Goal: Task Accomplishment & Management: Manage account settings

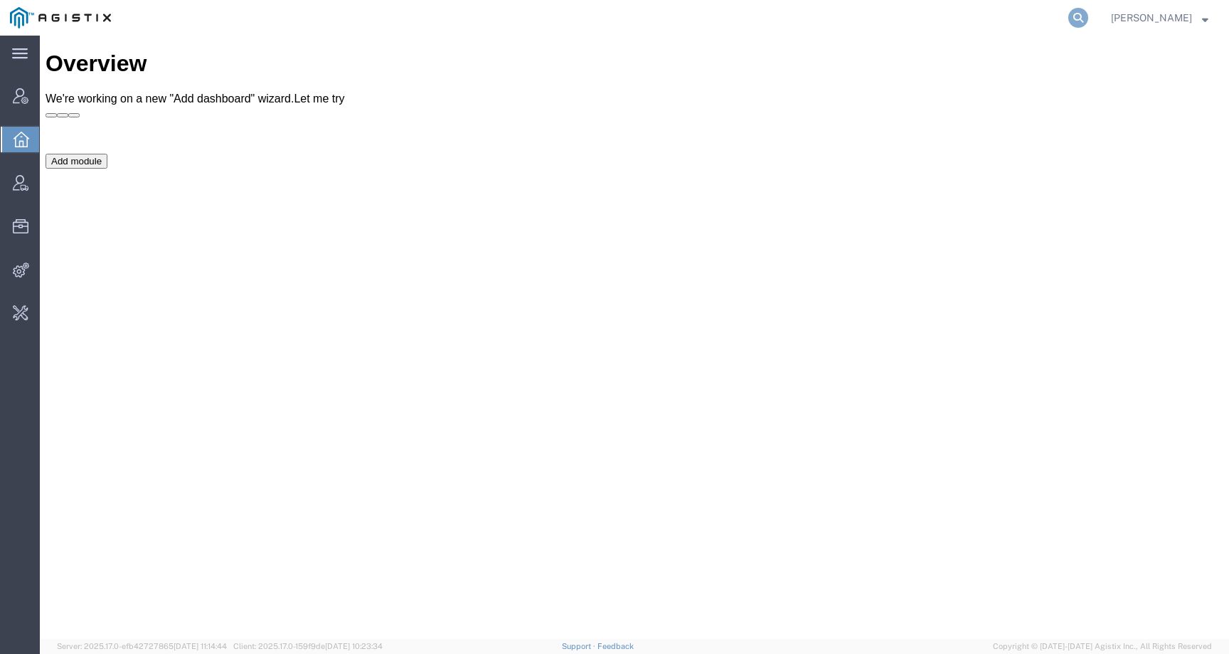
click at [1089, 18] on icon at bounding box center [1079, 18] width 20 height 20
click at [1064, 23] on input "search" at bounding box center [852, 18] width 433 height 34
paste input "56535394"
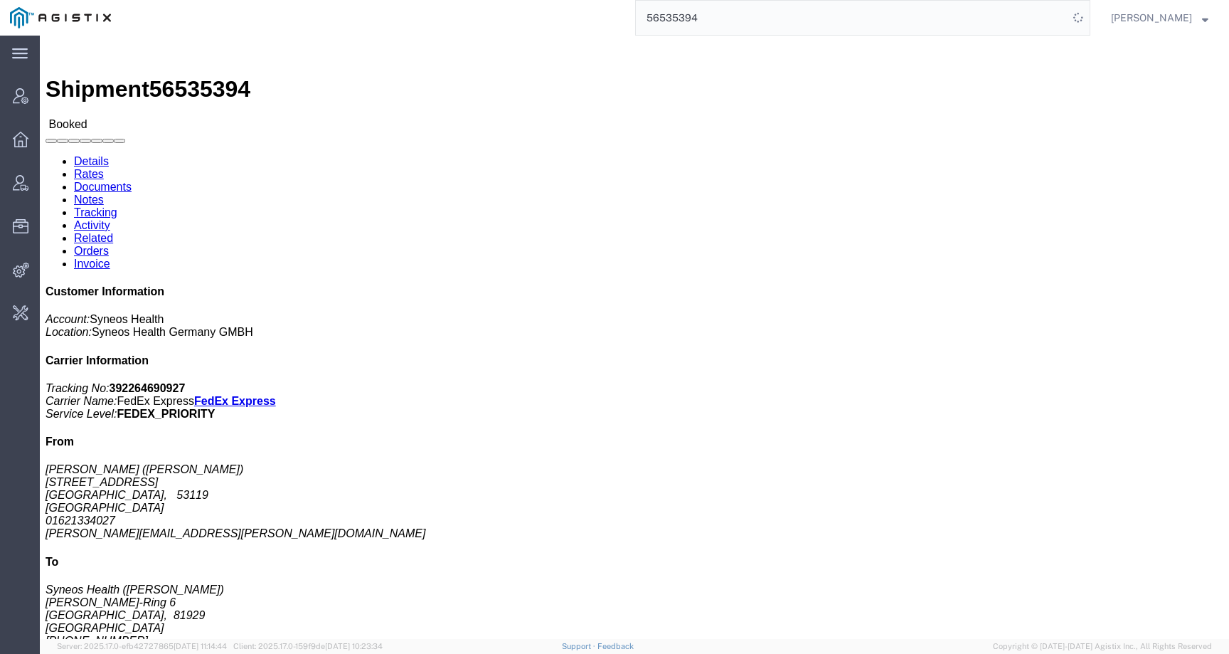
click link "Activity"
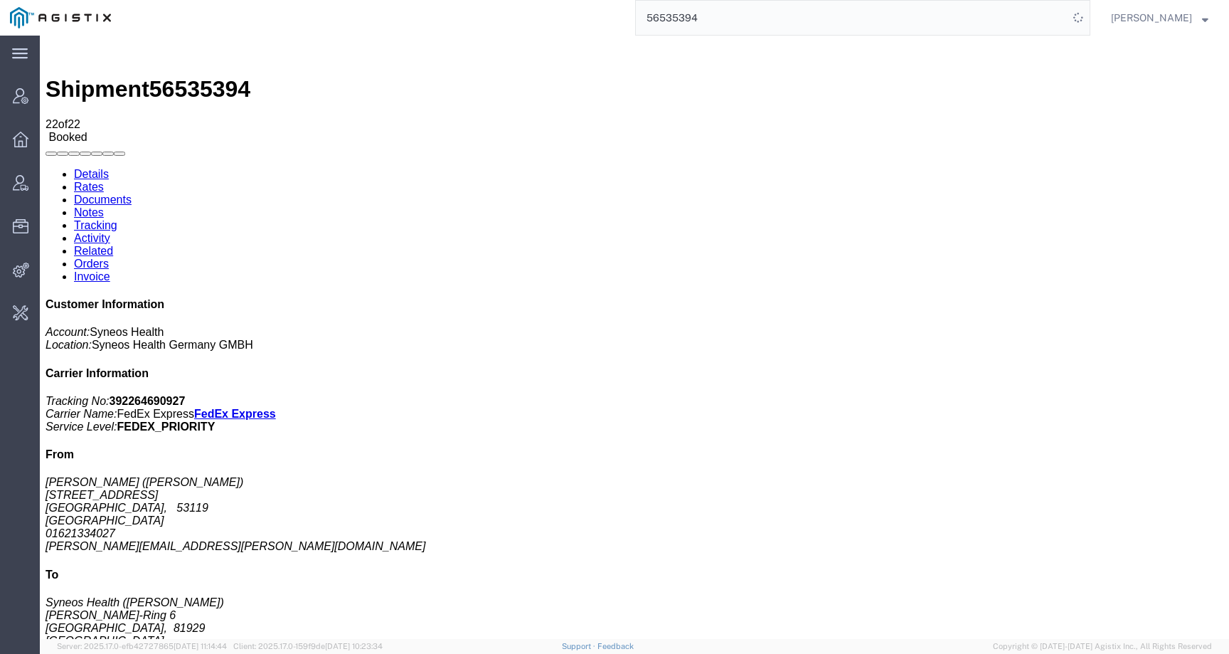
scroll to position [161, 0]
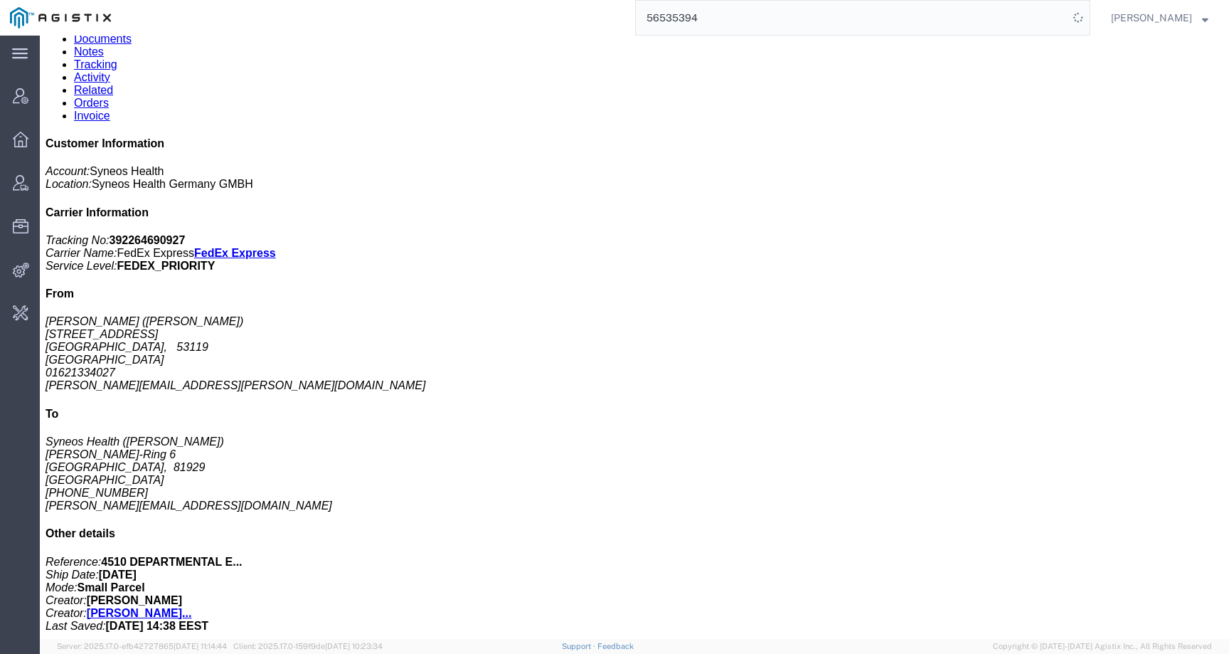
click at [86, 19] on link "Details" at bounding box center [91, 13] width 35 height 12
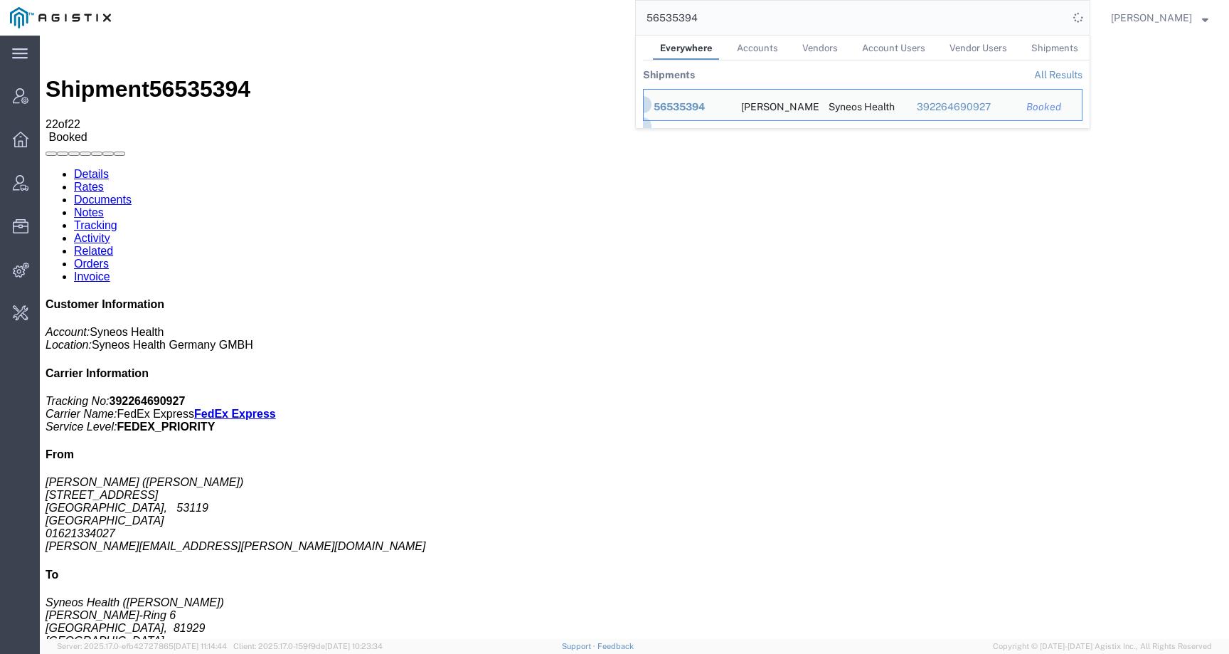
drag, startPoint x: 723, startPoint y: 16, endPoint x: 633, endPoint y: 17, distance: 90.4
click at [633, 17] on div "56535394 Everywhere Accounts Vendors Account Users Vendor Users Shipments Shipm…" at bounding box center [606, 18] width 970 height 36
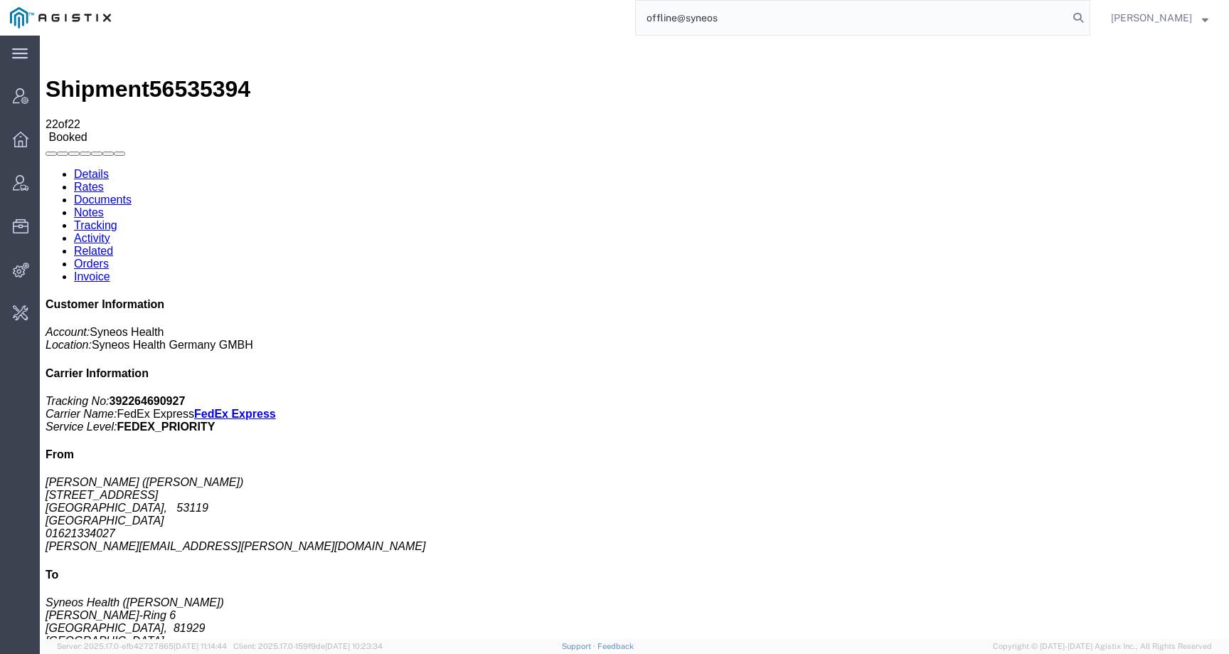
type input "offline@syneos"
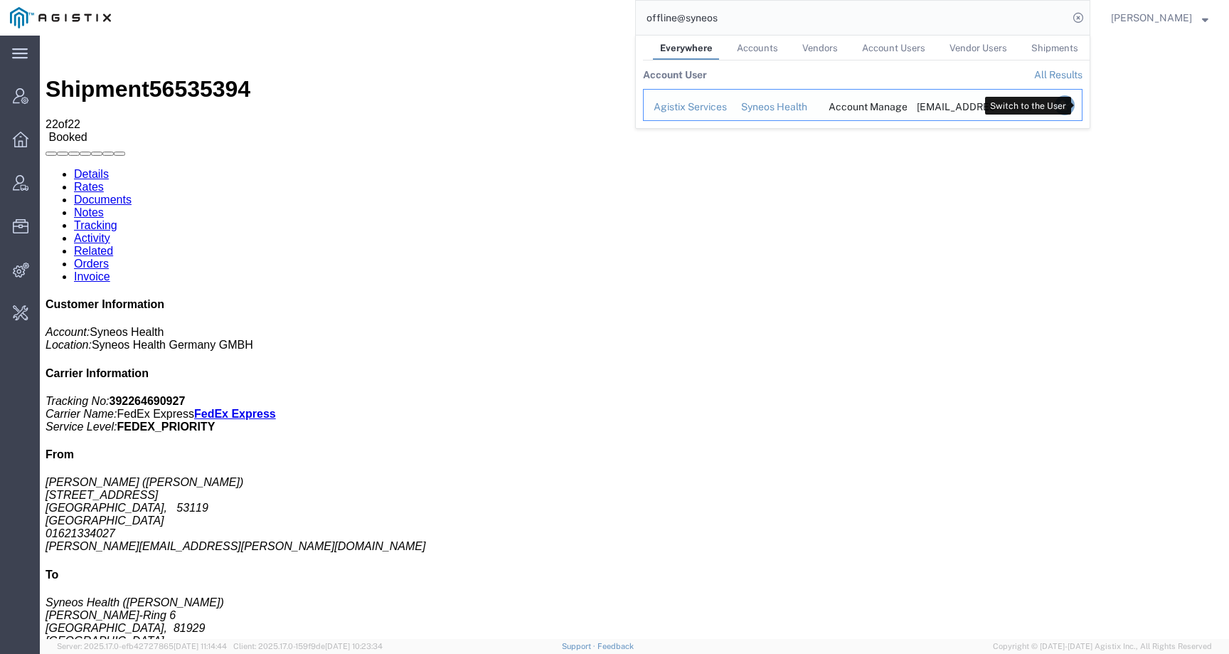
click at [1075, 115] on icon "Search Results" at bounding box center [1065, 105] width 20 height 20
click at [1075, 107] on icon "Search Results" at bounding box center [1065, 105] width 20 height 20
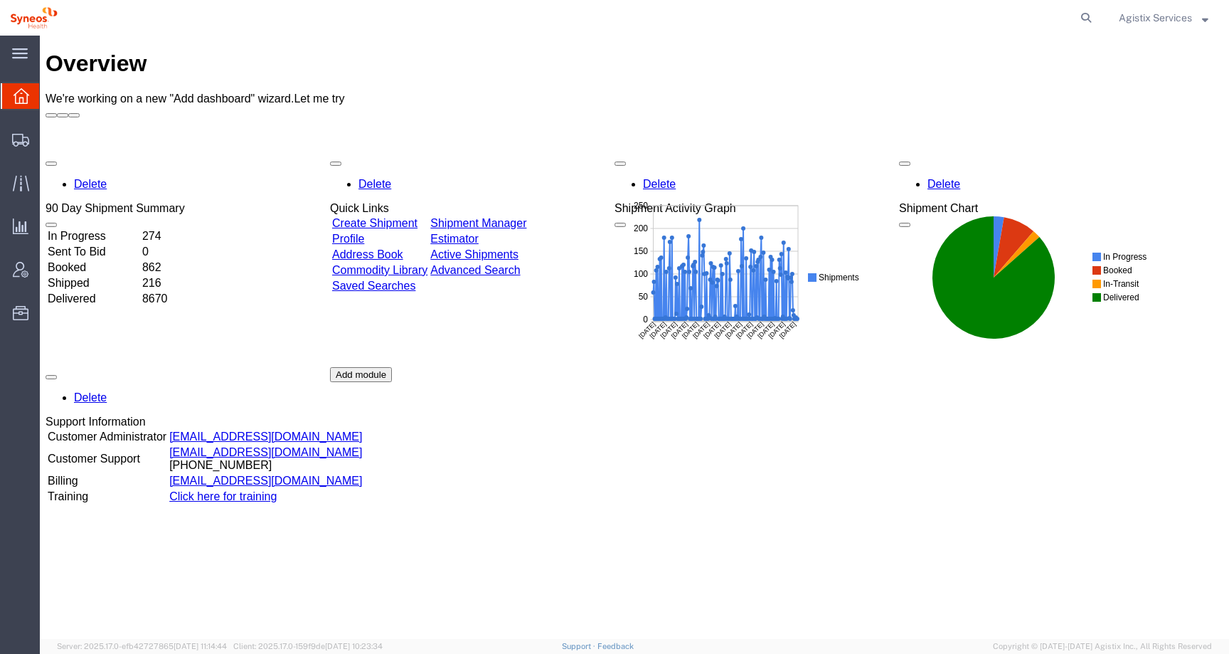
click at [1078, 9] on form at bounding box center [1087, 18] width 23 height 36
click at [1084, 13] on icon at bounding box center [1086, 18] width 20 height 20
click at [1065, 13] on input "search" at bounding box center [860, 18] width 433 height 34
paste input "56535394"
type input "56535394"
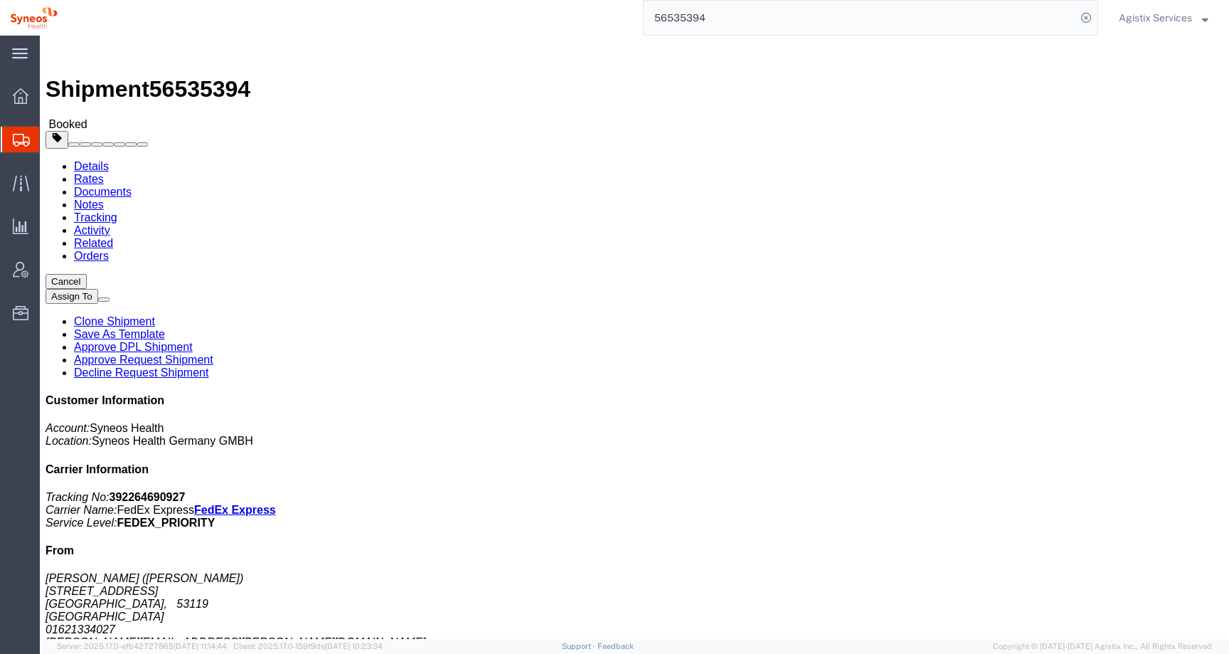
click div "Shipment Detail Ship From Alexandra Cremer (Alexandra Cremer) Meisenweg 7 Bonn,…"
click span "button"
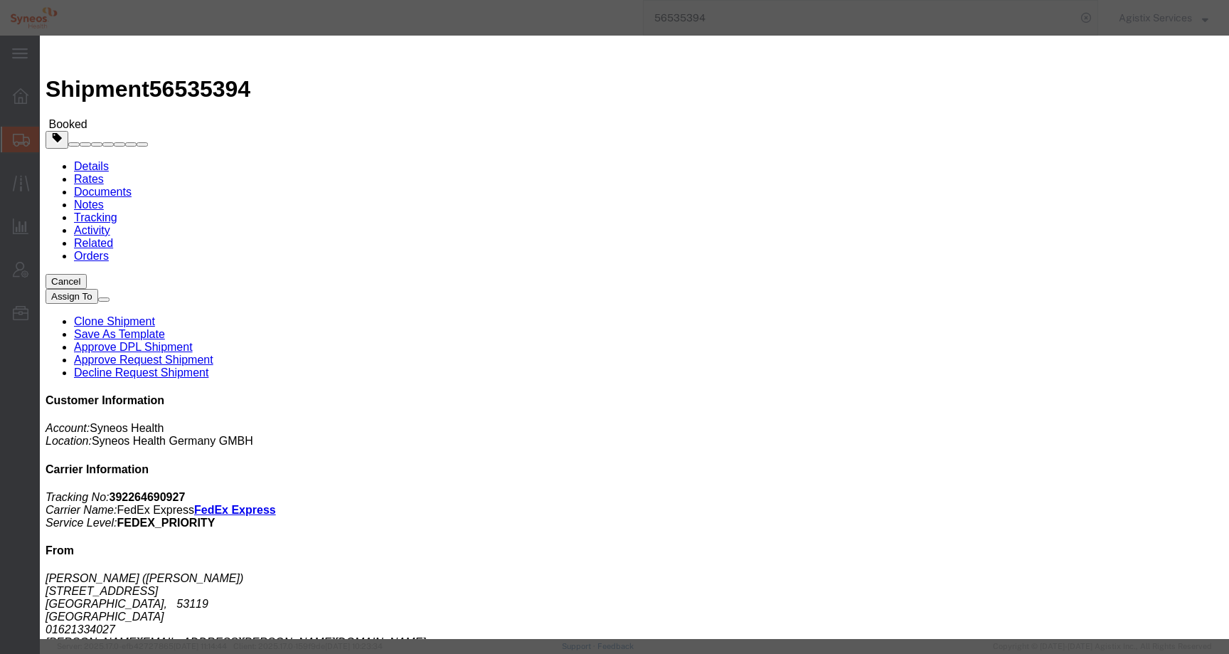
click div "Aug 22 2025 8:00 AM"
type input "10:00 AM"
click button "Apply"
click button "Save"
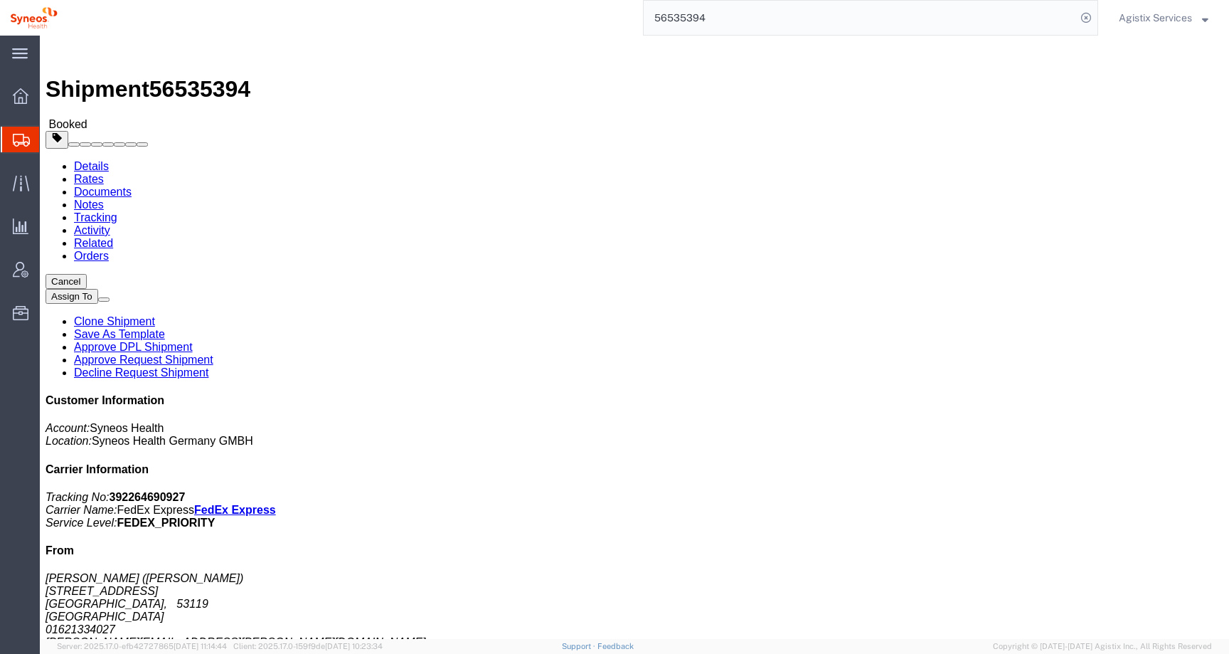
click icon "button"
click span "56535394"
copy span "56535394"
click p "Project: 4510 DEPARTMENTAL EXPENSE Task: Other Project Number: 4510 DEPARTMENTA…"
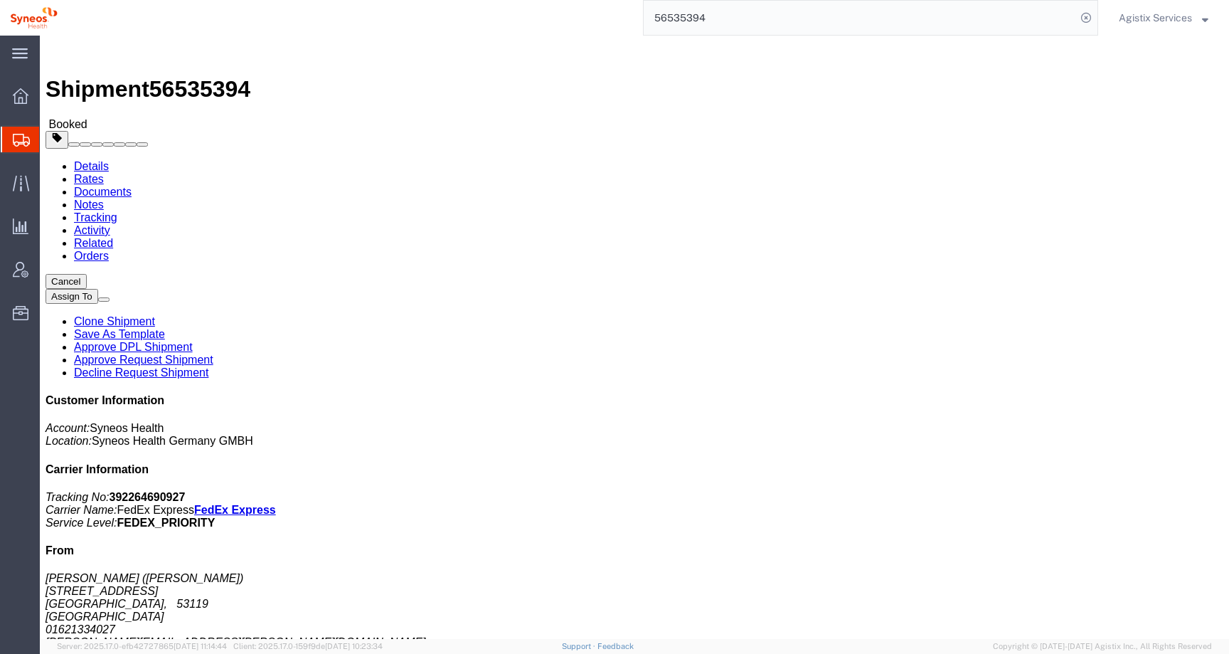
click p "Project: 4510 DEPARTMENTAL EXPENSE Task: Other Project Number: 4510 DEPARTMENTA…"
click b "AGEG"
copy b "AGEG"
click b "2018"
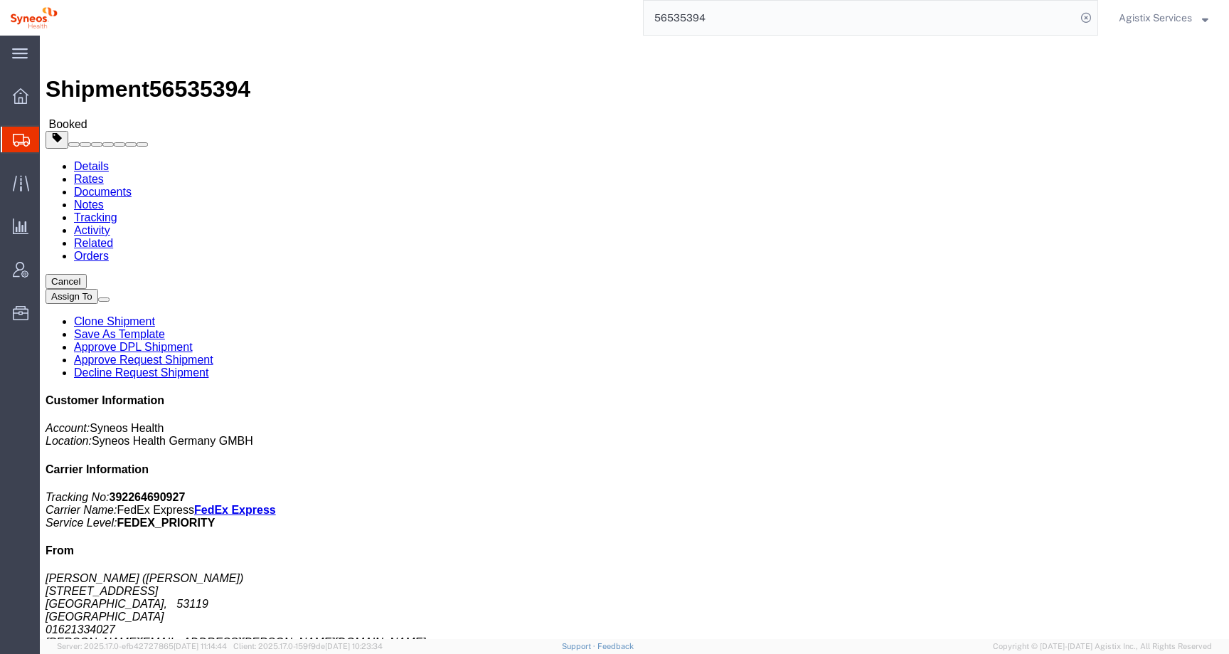
click b "2018"
copy b "2018"
click link "Activity"
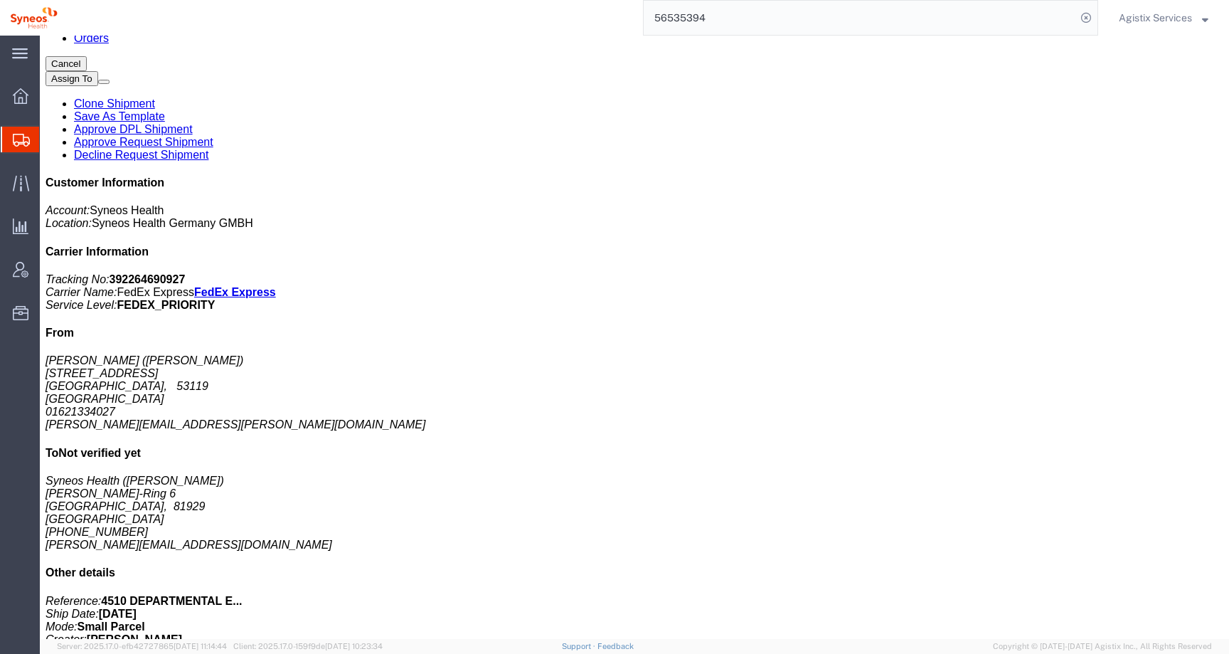
scroll to position [233, 0]
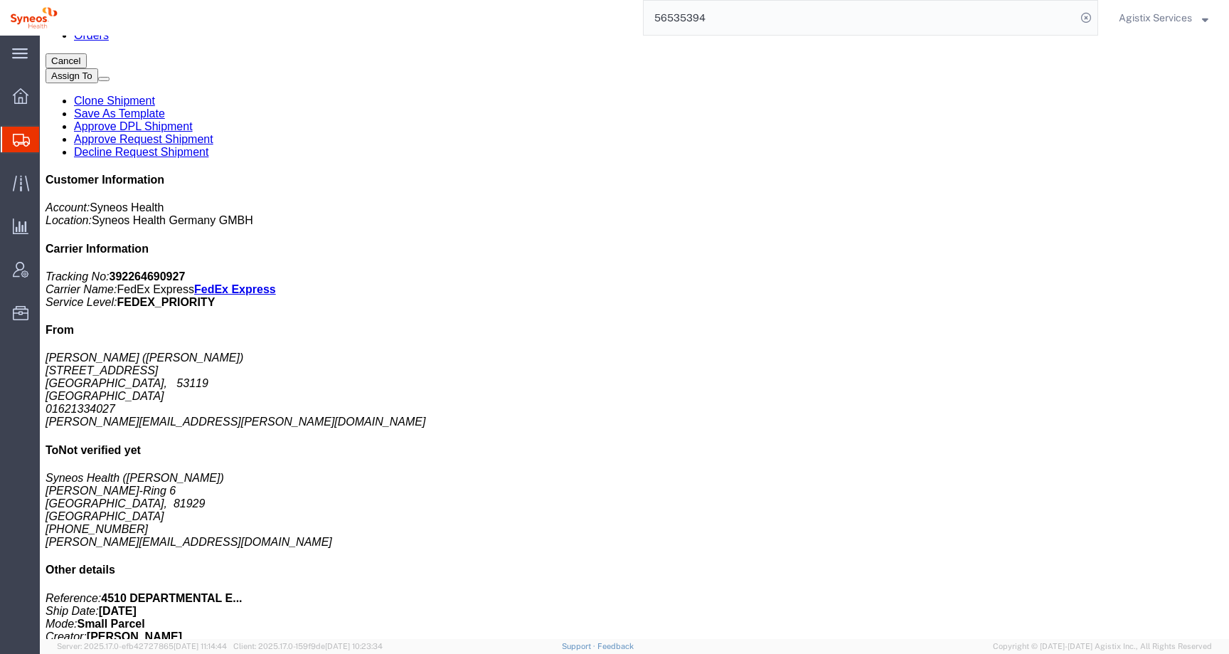
copy td "Antoine"
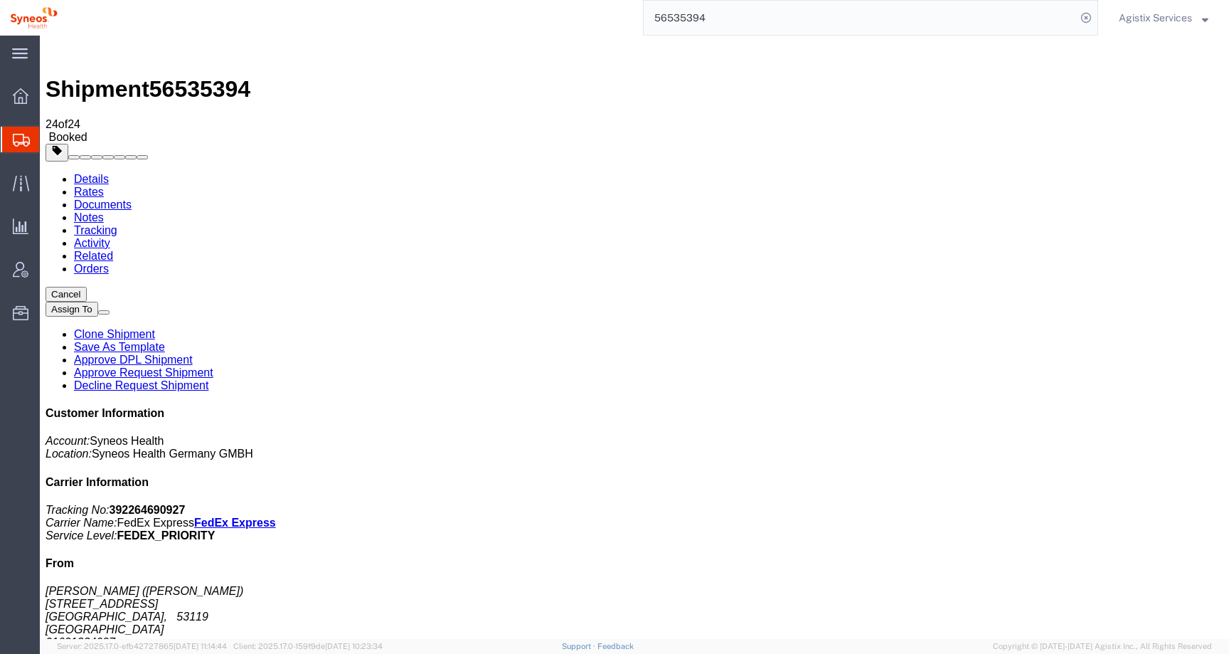
drag, startPoint x: 1120, startPoint y: 487, endPoint x: 961, endPoint y: 491, distance: 159.4
click at [961, 491] on div "Customer Information Account: Syneos Health Location: Syneos Health Germany GMB…" at bounding box center [635, 654] width 1178 height 494
copy address "antoine.kouwonou@syneoshealth.com"
click at [92, 173] on link "Details" at bounding box center [91, 179] width 35 height 12
click at [1153, 11] on span "Agistix Services" at bounding box center [1155, 18] width 73 height 16
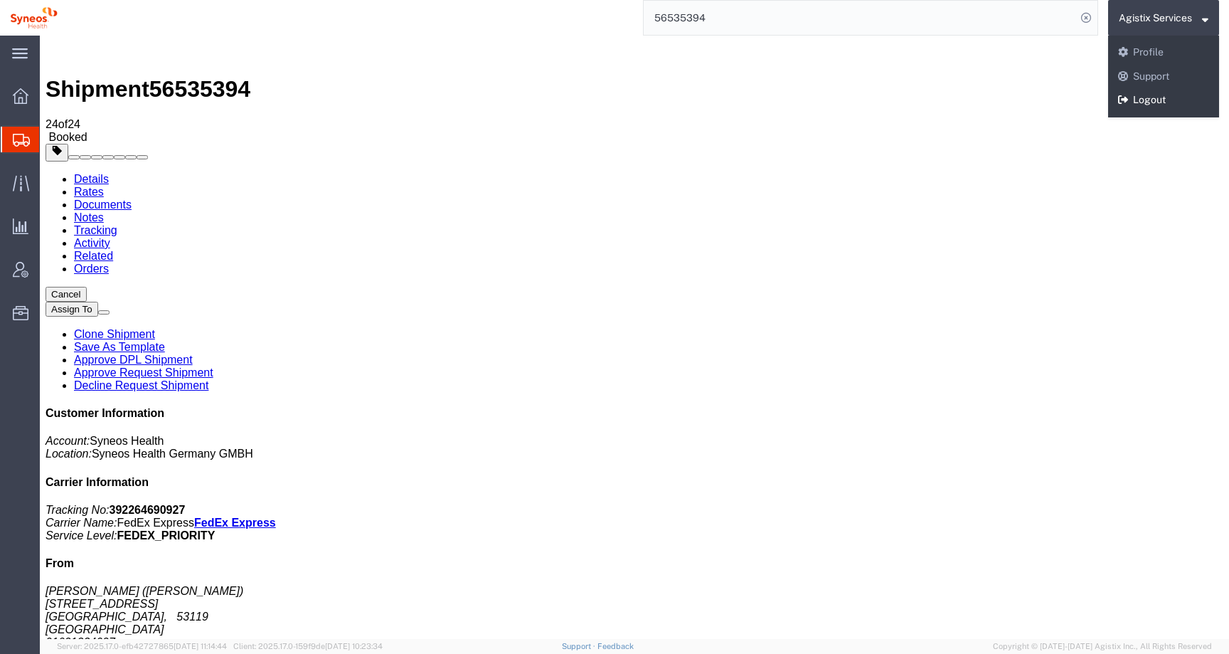
click at [1142, 97] on link "Logout" at bounding box center [1163, 100] width 111 height 24
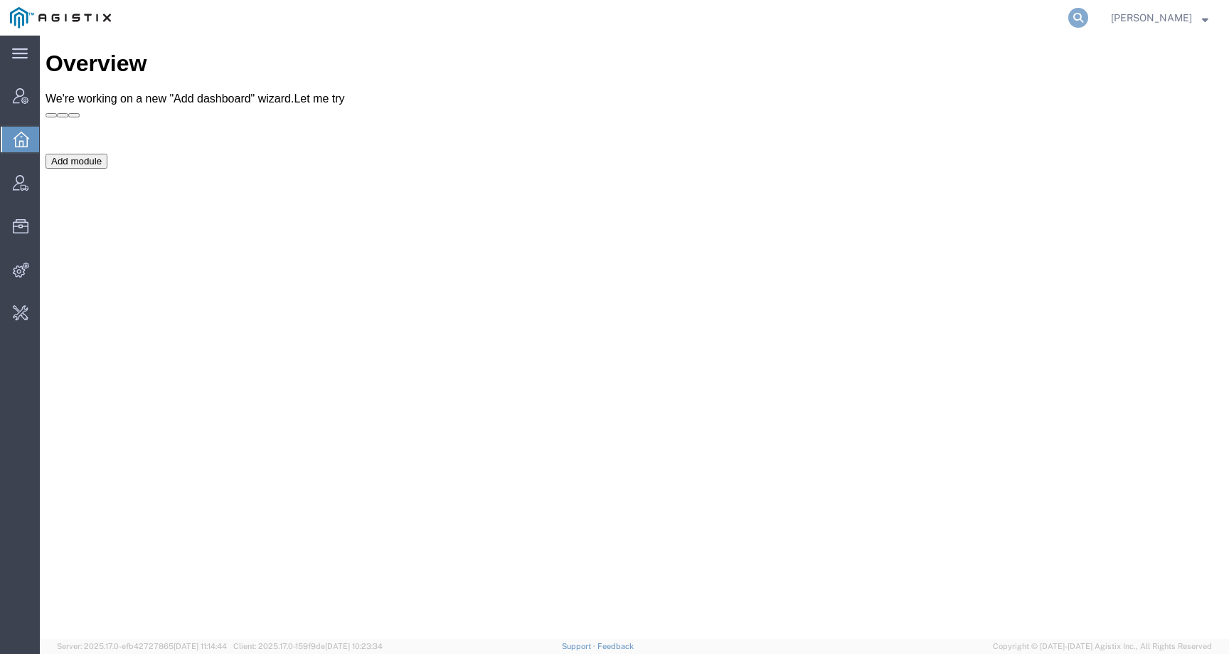
click at [1088, 17] on icon at bounding box center [1079, 18] width 20 height 20
click at [1062, 25] on input "search" at bounding box center [852, 18] width 433 height 34
paste input "56521262"
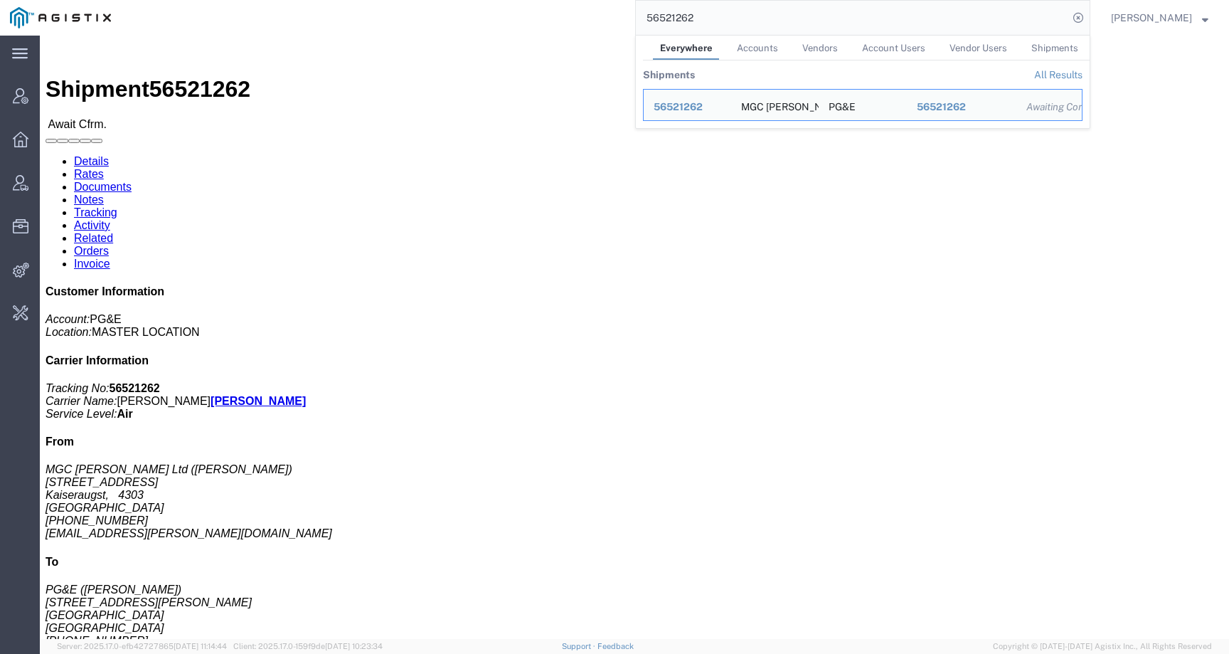
click div "Shipment Detail Ship From MGC Moser-Glaser Ltd (Enrica Mahieu) Lerchenweg 21 Ka…"
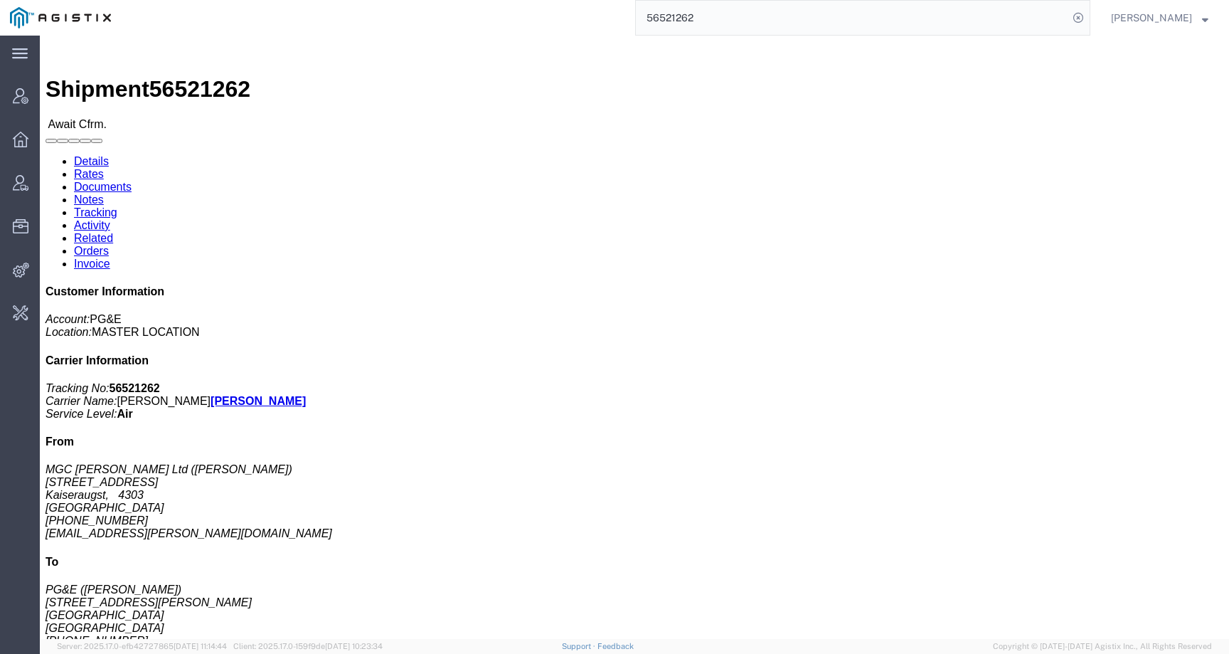
scroll to position [684, 0]
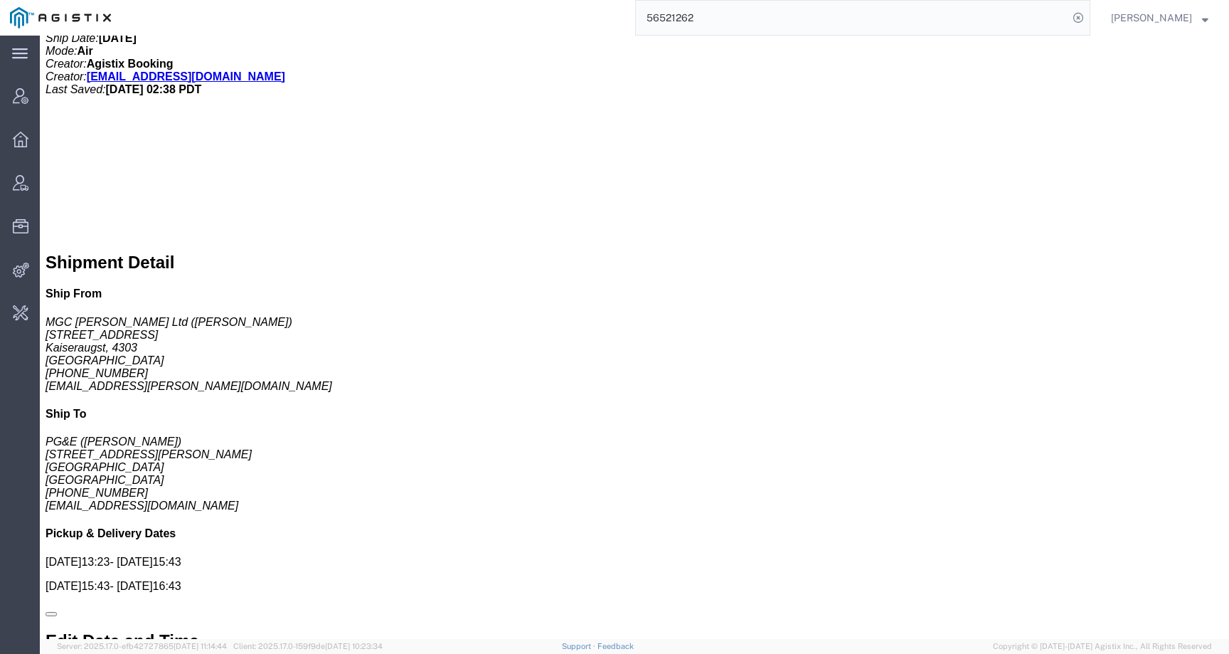
click link "Activity"
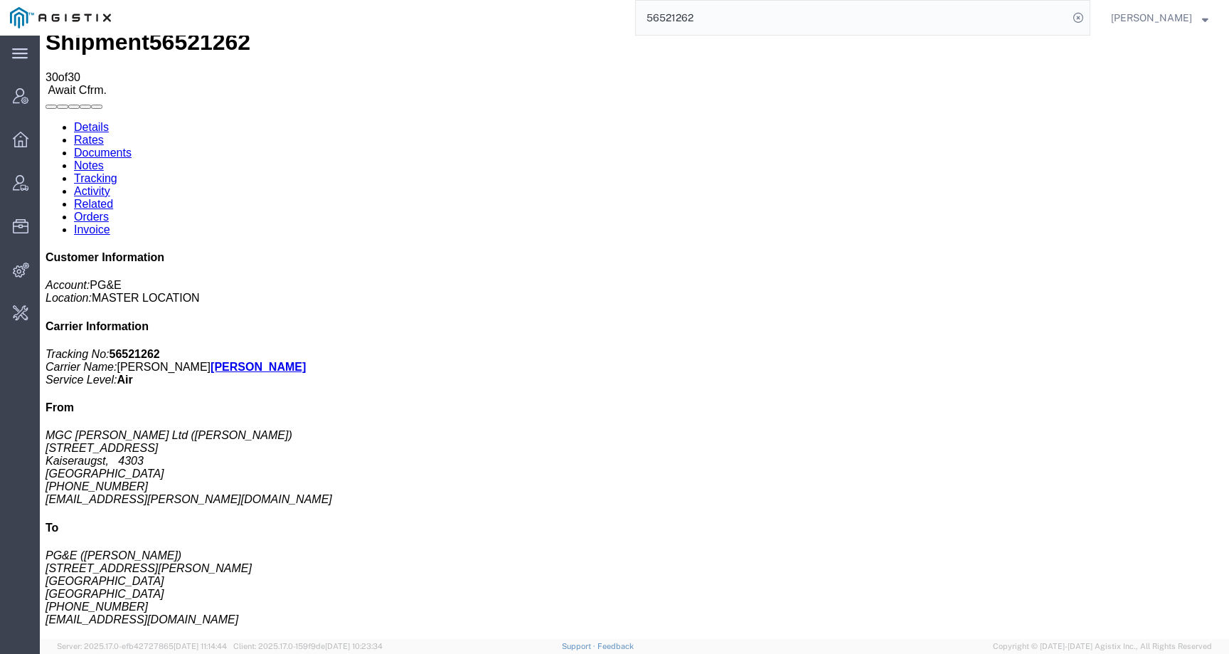
scroll to position [86, 0]
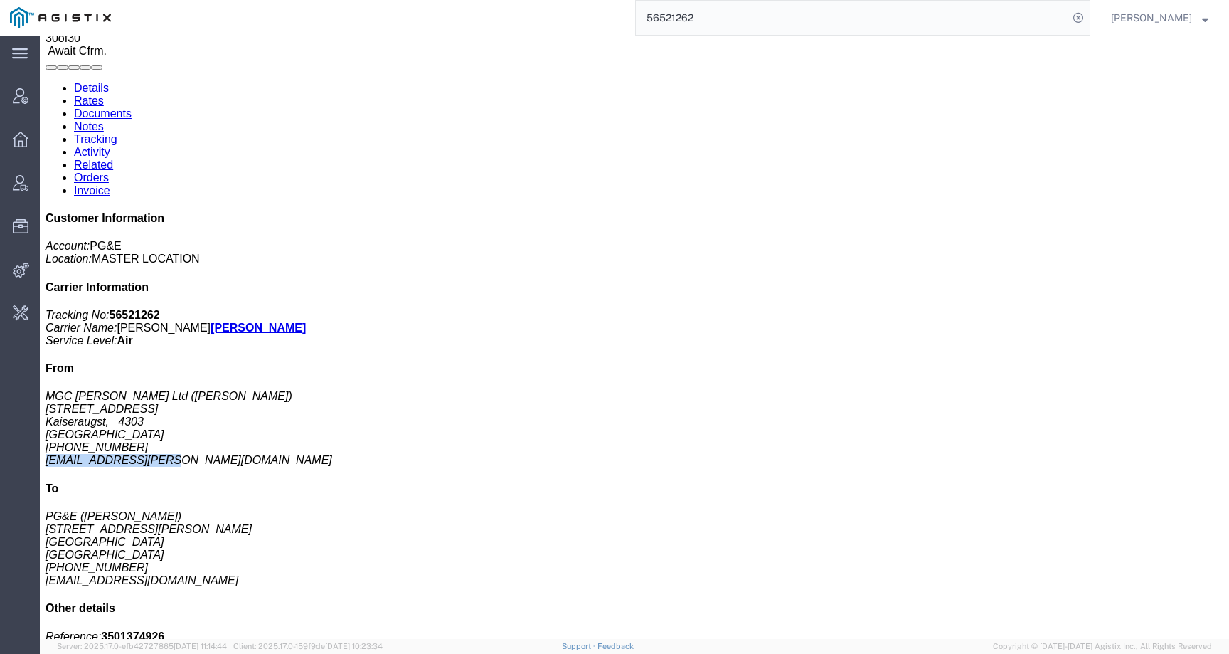
drag, startPoint x: 961, startPoint y: 370, endPoint x: 1073, endPoint y: 370, distance: 112.4
click at [1073, 370] on div "Customer Information Account: PG&E Location: MASTER LOCATION Carrier Informatio…" at bounding box center [635, 459] width 1178 height 494
copy address "enrica.mahieu@mgc.ch"
click at [216, 16] on span "56521262" at bounding box center [199, 3] width 101 height 26
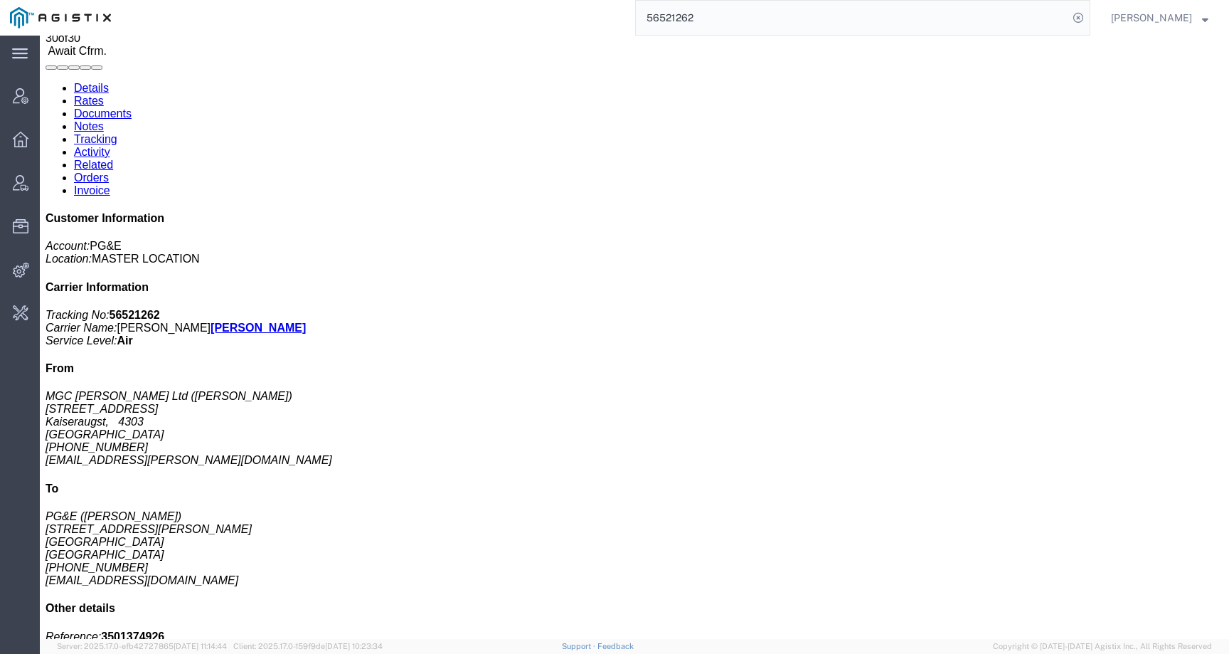
copy span "56521262"
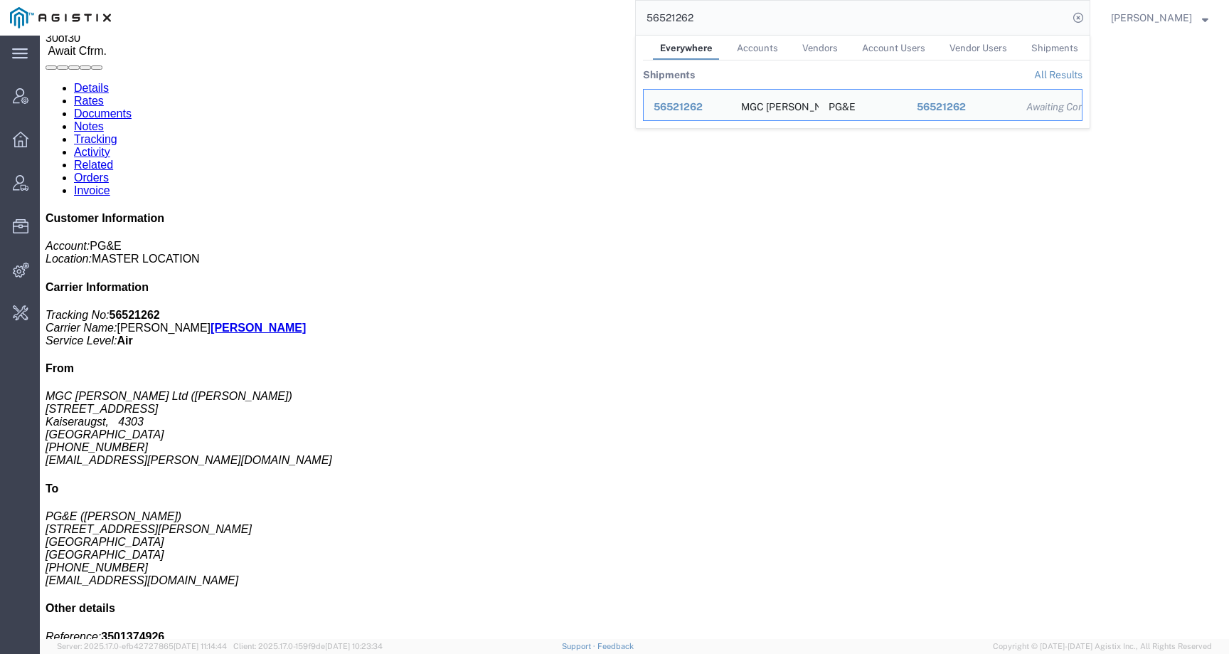
drag, startPoint x: 716, startPoint y: 16, endPoint x: 588, endPoint y: 16, distance: 128.8
click at [588, 16] on div "56521262 Everywhere Accounts Vendors Account Users Vendor Users Shipments Shipm…" at bounding box center [606, 18] width 970 height 36
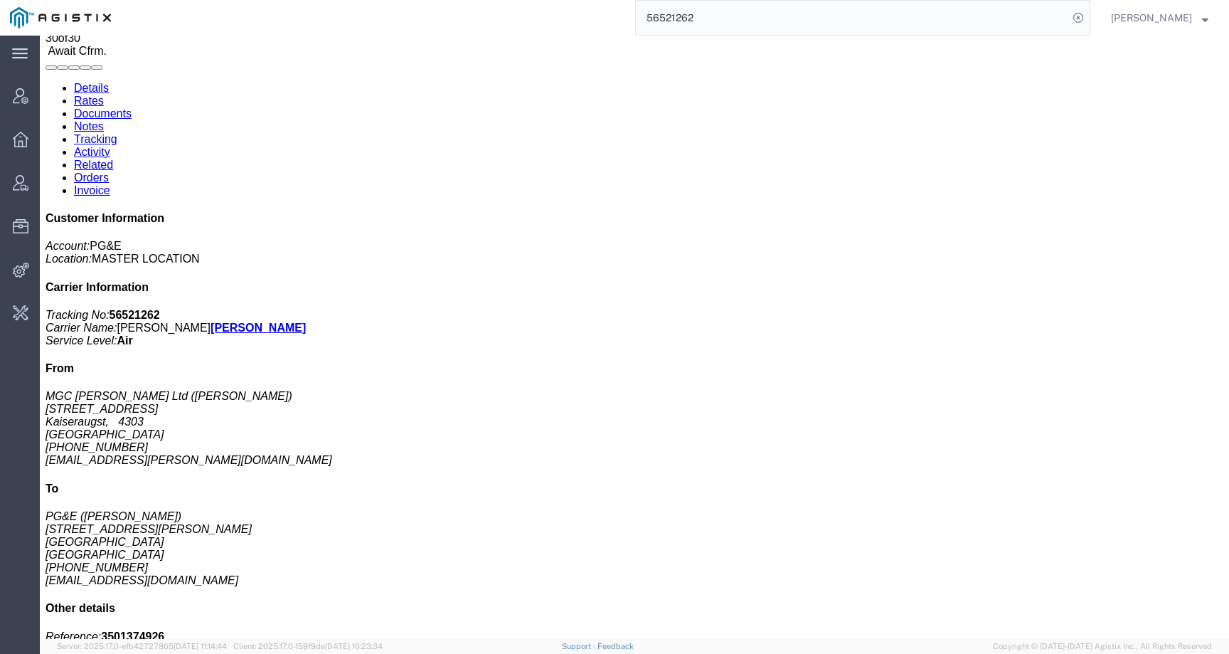
paste input "63229"
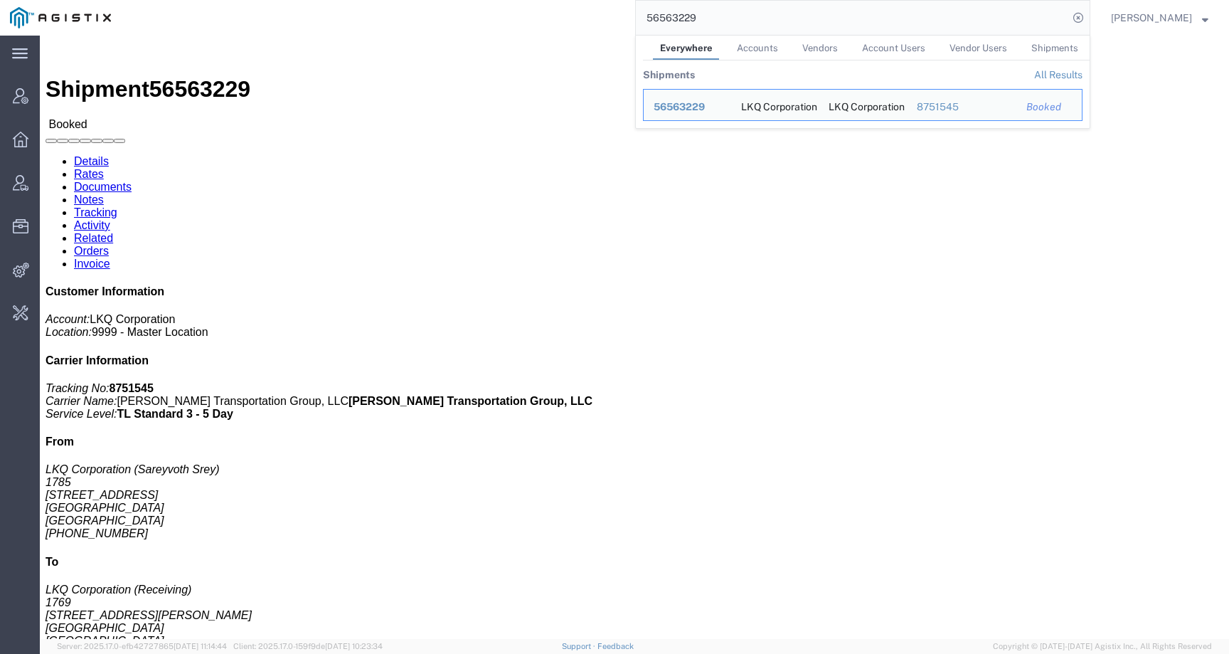
click h4 "Routing & Vehicle Information"
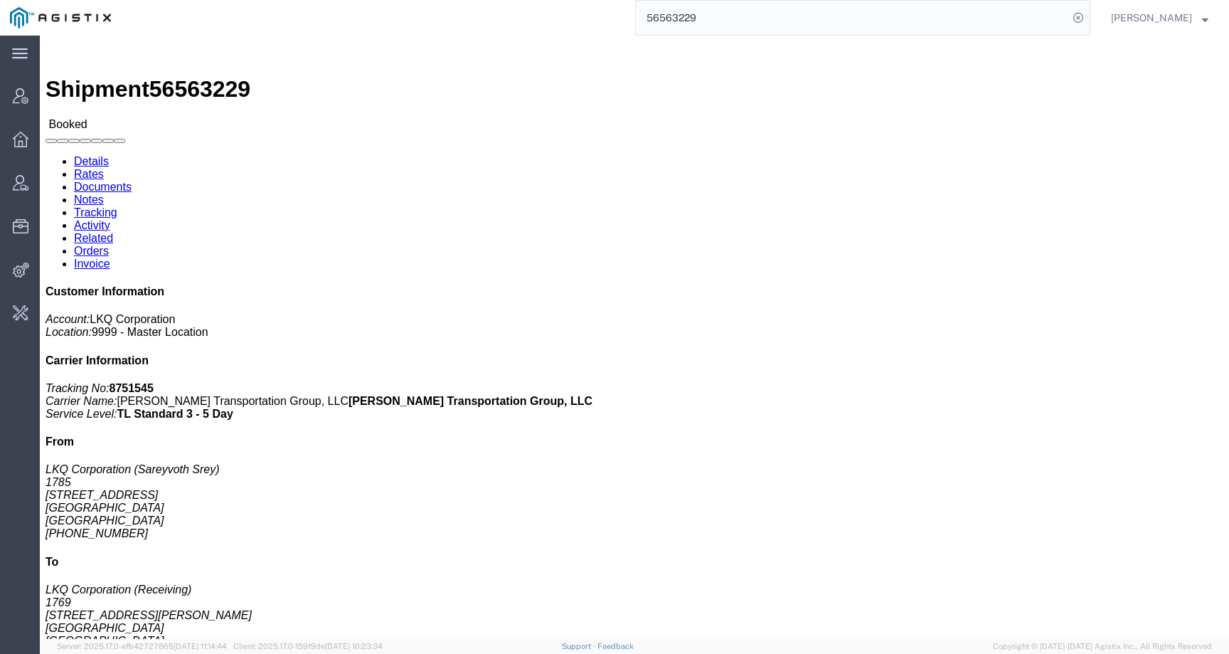
drag, startPoint x: 691, startPoint y: 168, endPoint x: 868, endPoint y: 166, distance: 177.2
click p "Customer Ref: Dedicated_1785_1769_Eng Trans"
copy b "Dedicated_1785_1769_Eng Trans"
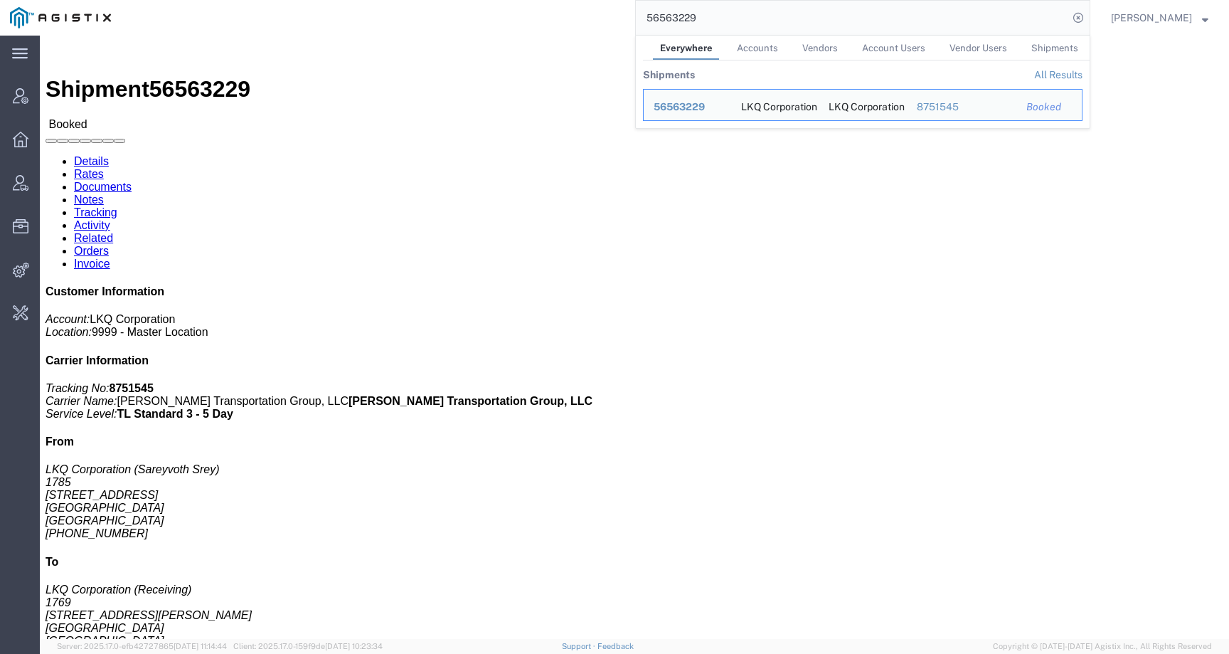
drag, startPoint x: 734, startPoint y: 16, endPoint x: 600, endPoint y: 16, distance: 134.5
click at [600, 16] on div "56563229 Everywhere Accounts Vendors Account Users Vendor Users Shipments Shipm…" at bounding box center [606, 18] width 970 height 36
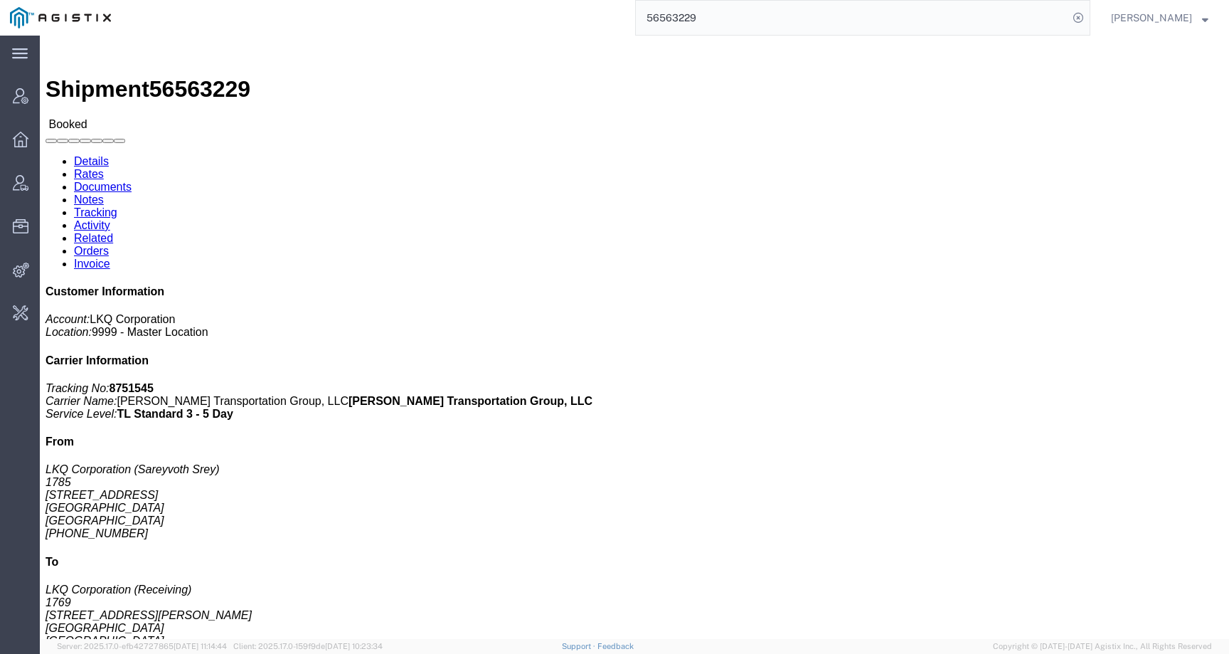
paste input "offline@buhbliorganics.com"
type input "offline@buhbliorganics.com"
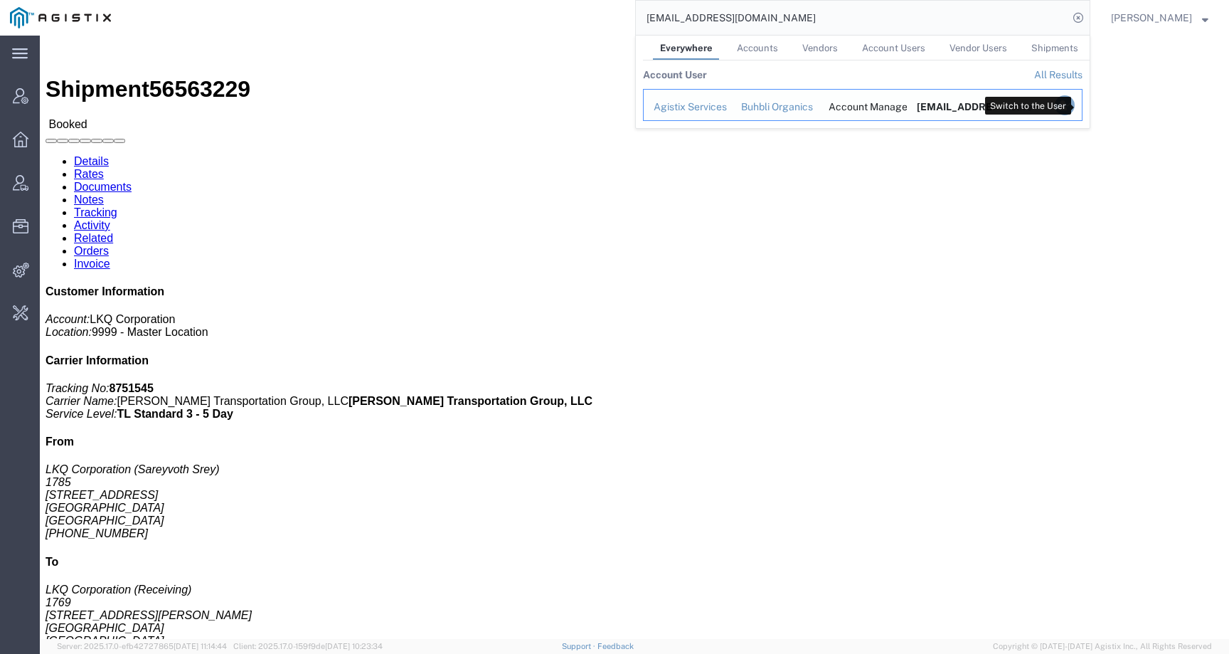
click at [1075, 101] on icon "Search Results" at bounding box center [1065, 105] width 20 height 20
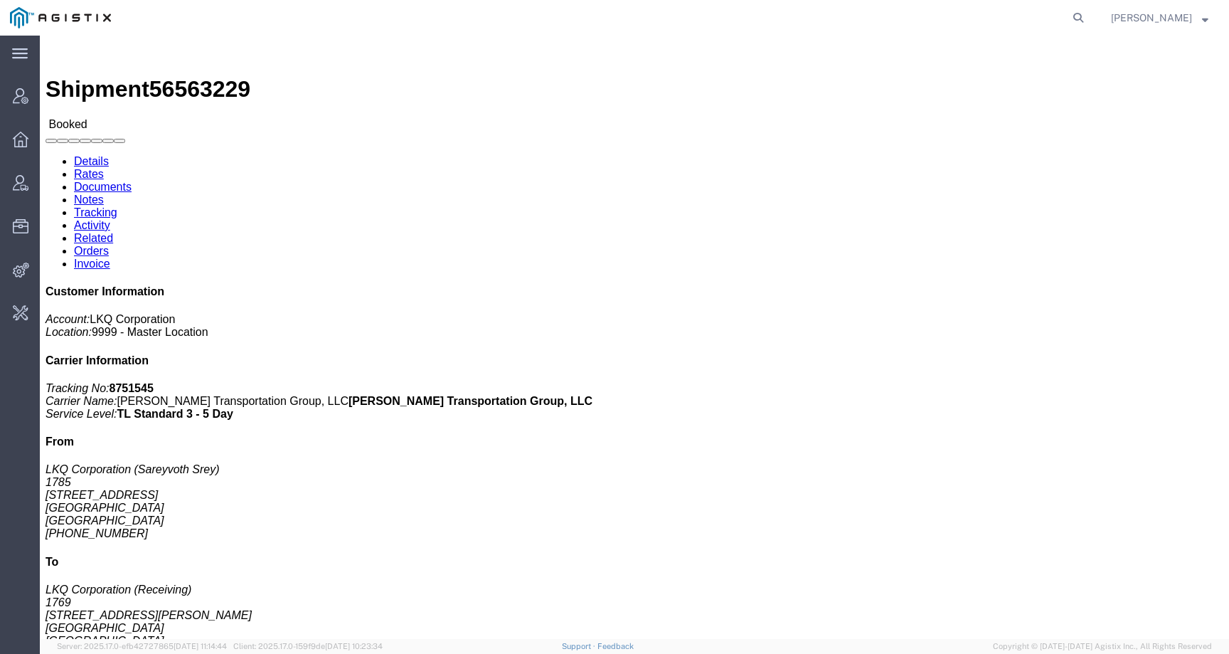
click link "Activity"
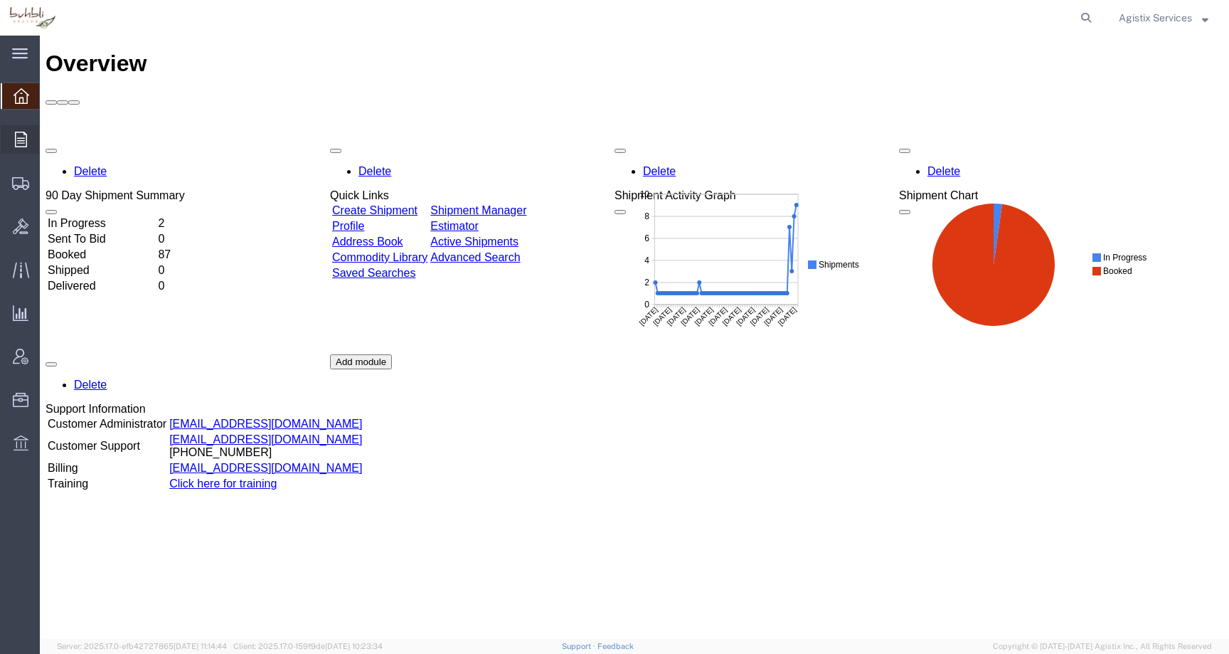
click at [11, 142] on div at bounding box center [21, 139] width 40 height 28
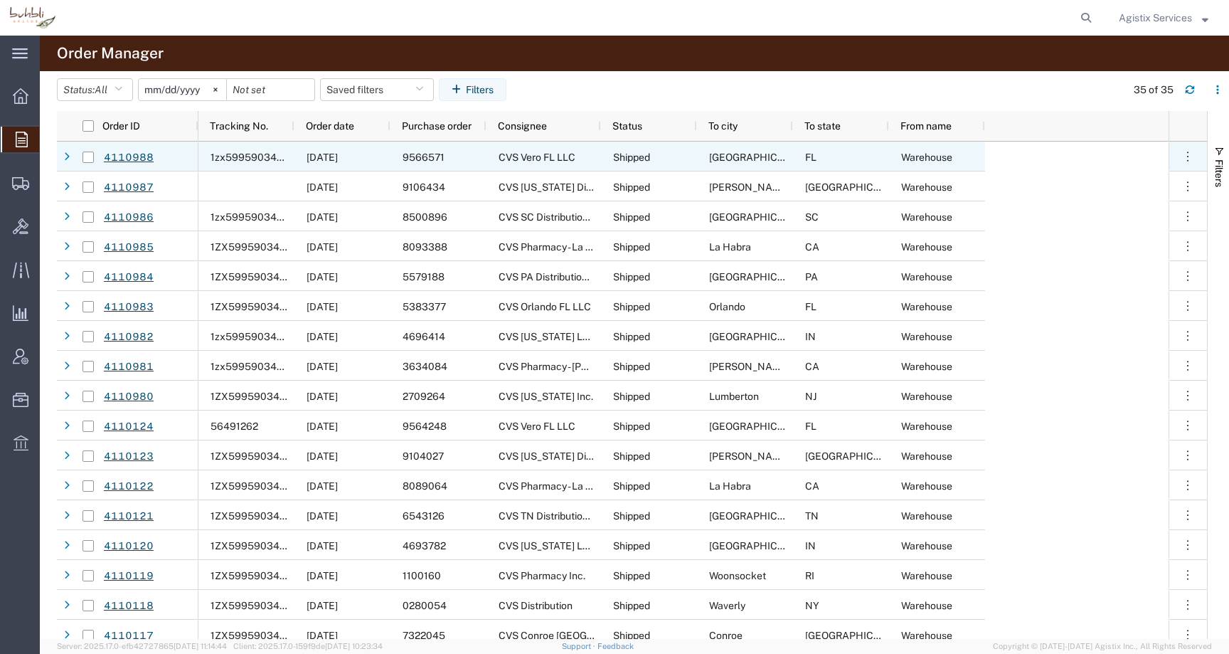
click at [162, 165] on div "4110988" at bounding box center [150, 157] width 96 height 30
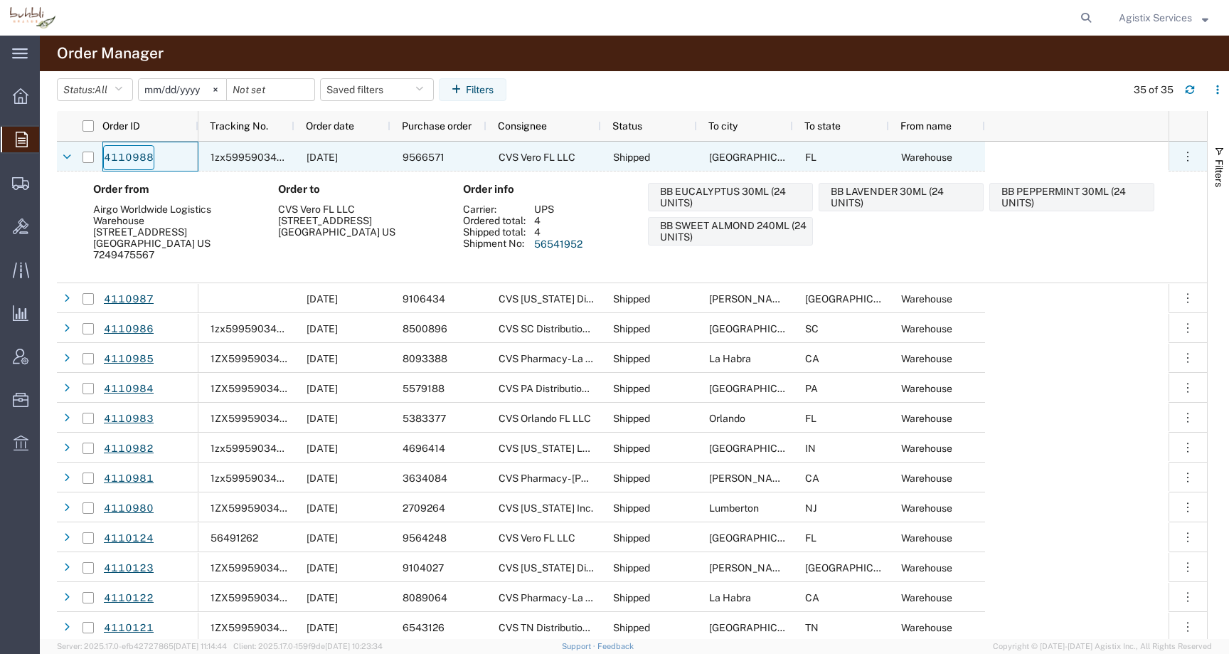
click at [135, 163] on link "4110988" at bounding box center [128, 157] width 51 height 25
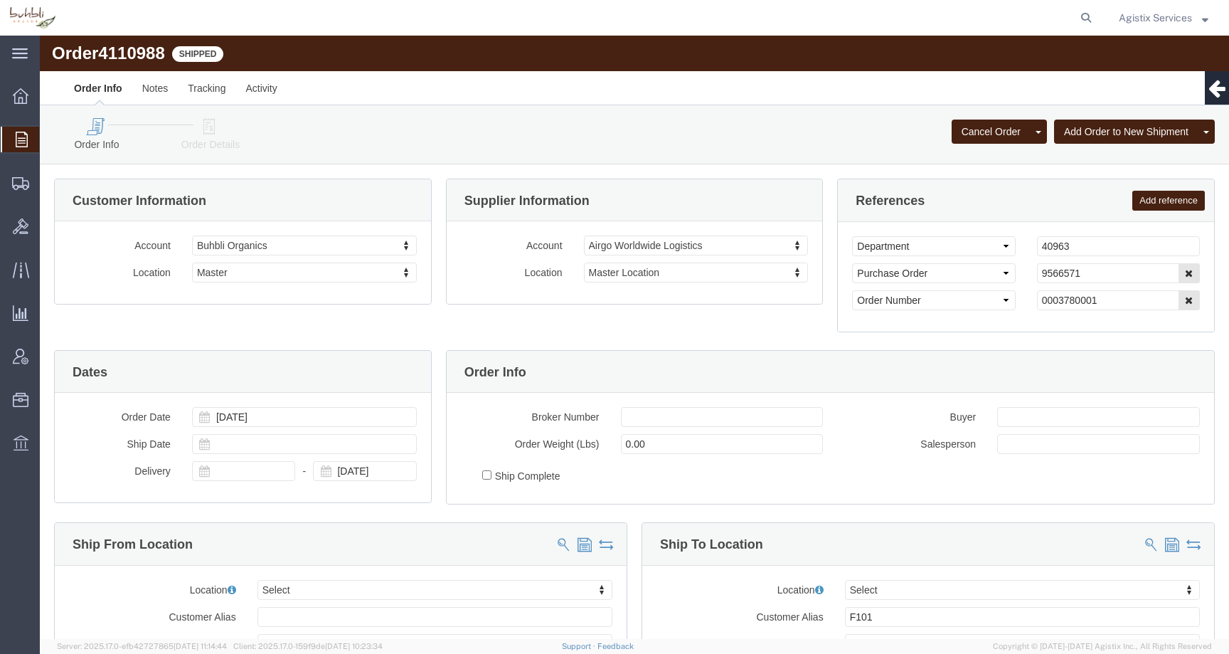
select select
drag, startPoint x: 1054, startPoint y: 240, endPoint x: 970, endPoint y: 240, distance: 84.0
click div "Select Account Type Activity ID Airline Appointment Number ASN Batch Request # …"
click at [30, 143] on div at bounding box center [21, 140] width 40 height 26
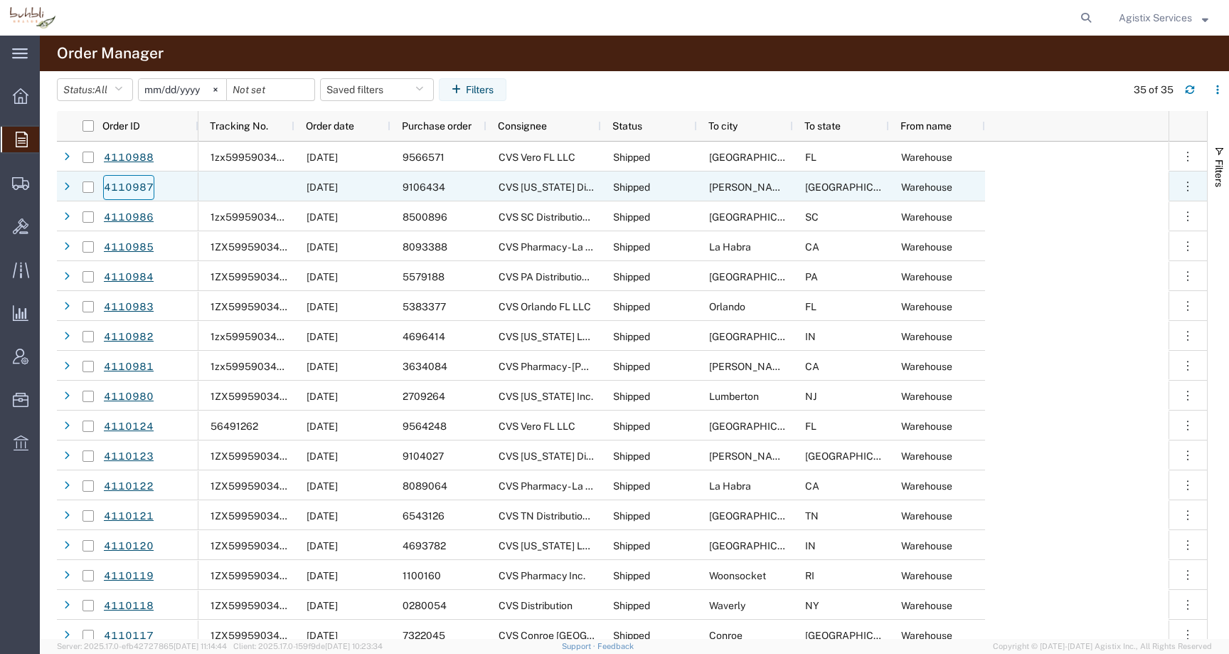
click at [132, 190] on link "4110987" at bounding box center [128, 187] width 51 height 25
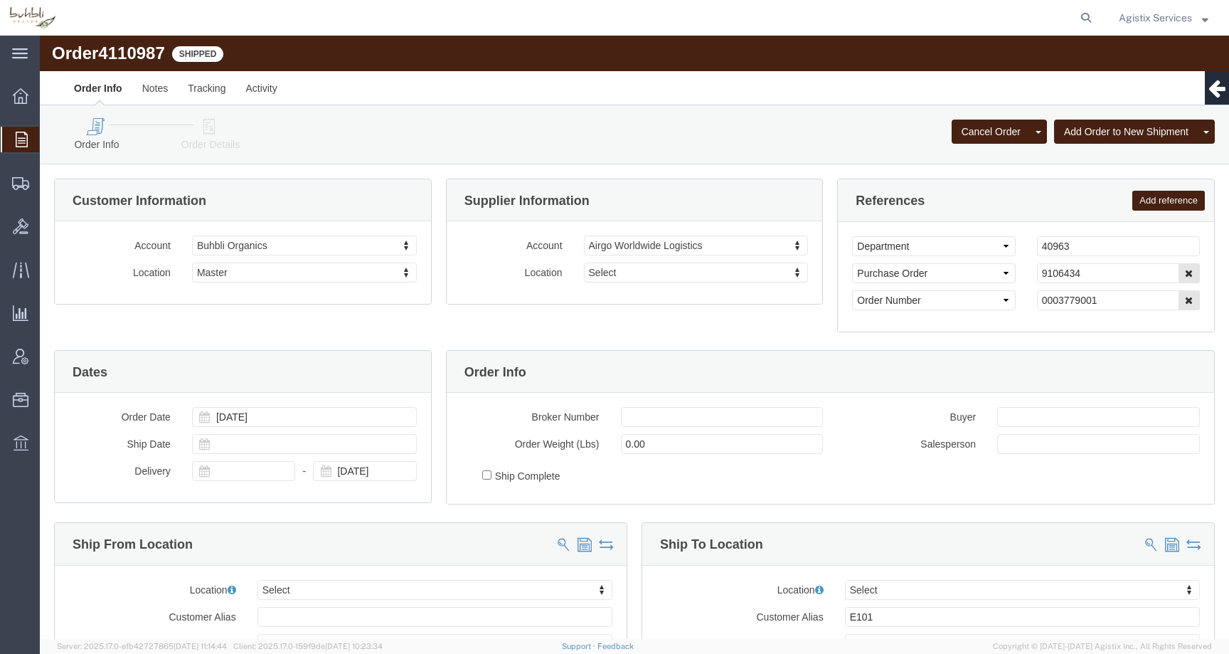
select select
drag, startPoint x: 1063, startPoint y: 238, endPoint x: 921, endPoint y: 250, distance: 142.8
click div "Select Account Type Activity ID Airline Appointment Number ASN Batch Request # …"
drag, startPoint x: 1030, startPoint y: 244, endPoint x: 964, endPoint y: 229, distance: 67.1
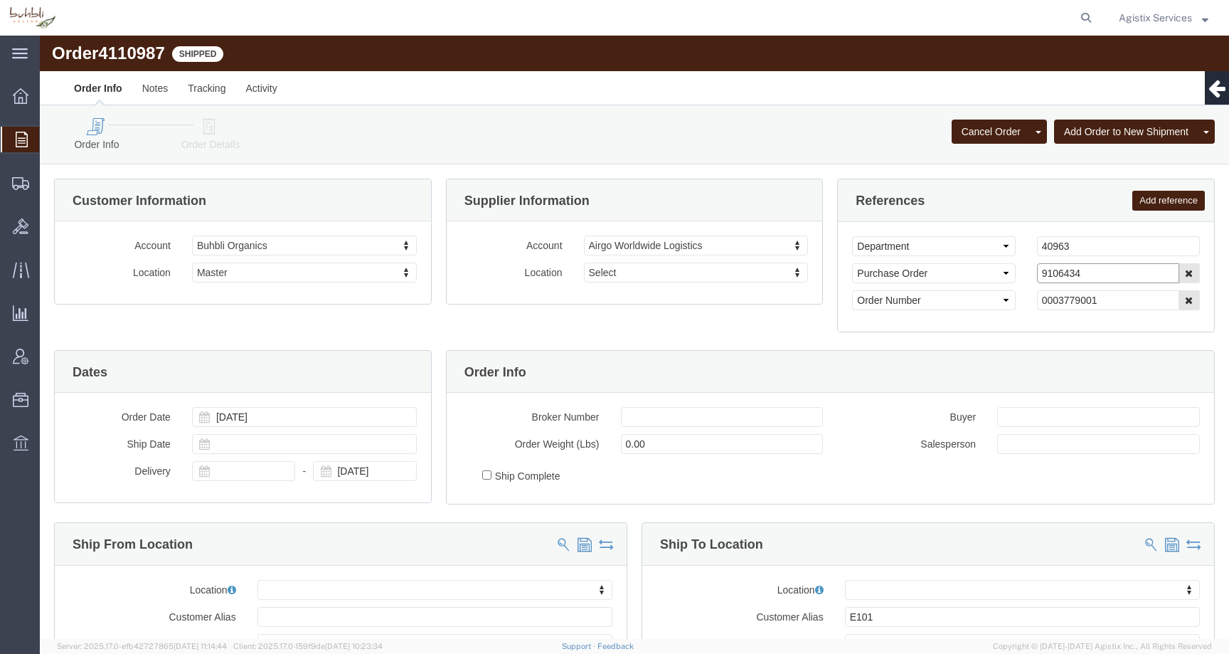
click div "Select Account Type Activity ID Airline Appointment Number ASN Batch Request # …"
click at [1180, 11] on span "Agistix Services" at bounding box center [1155, 18] width 73 height 16
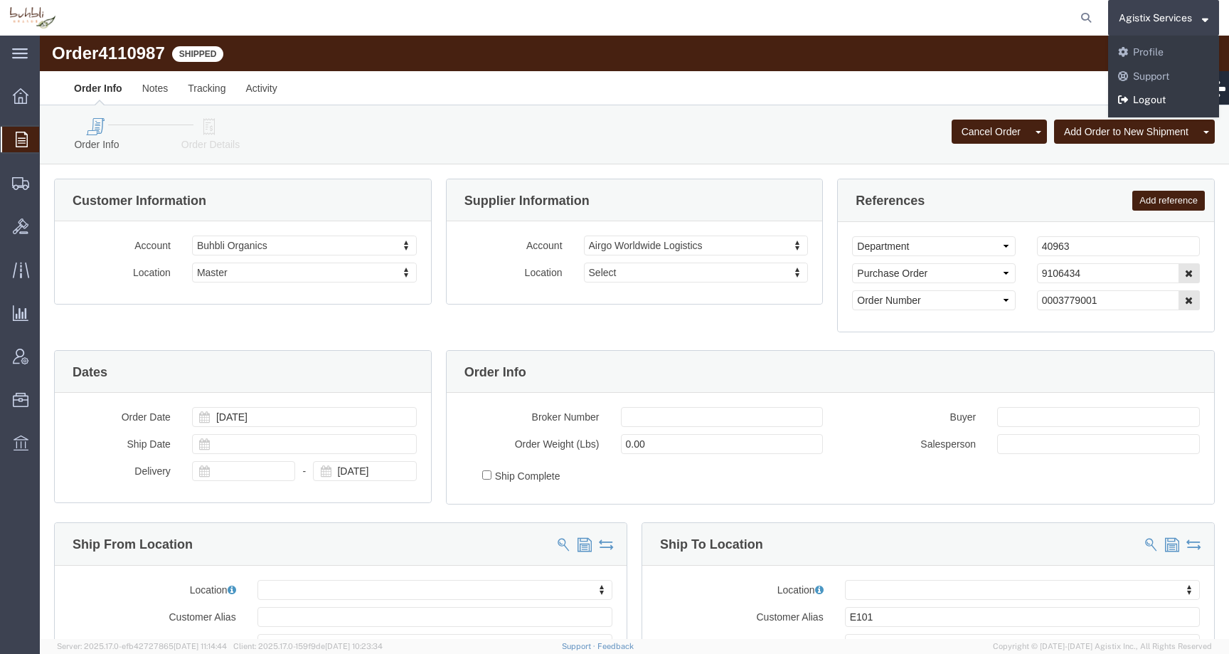
click at [1146, 97] on link "Logout" at bounding box center [1163, 100] width 111 height 24
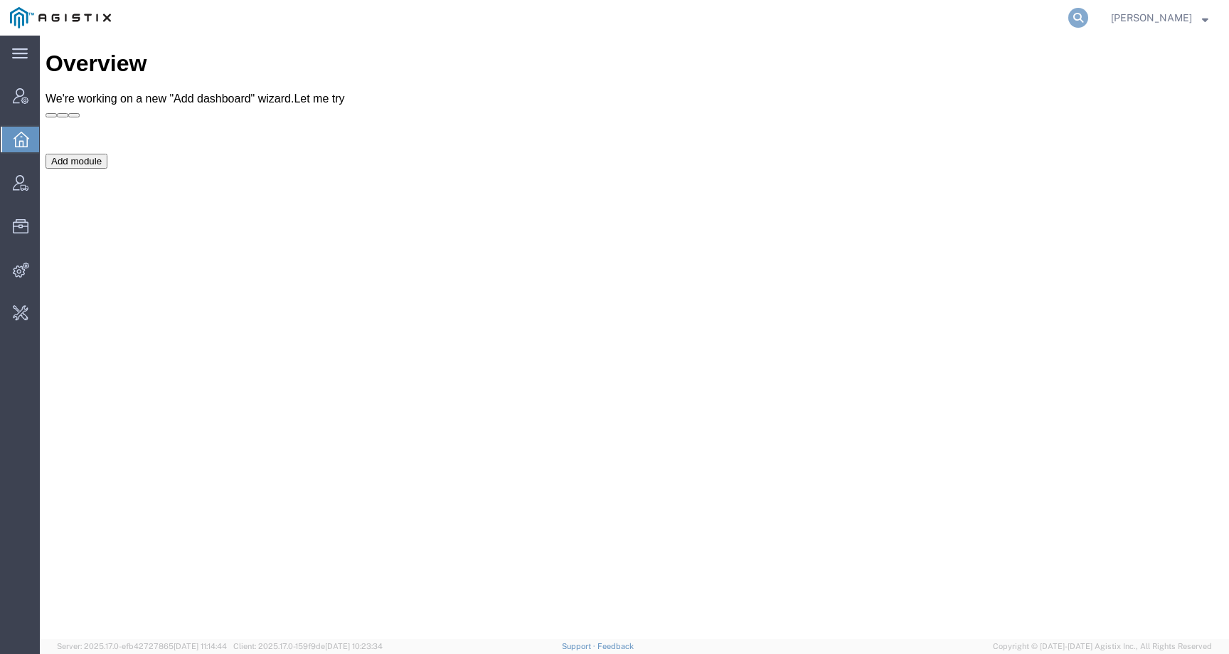
click at [1088, 15] on icon at bounding box center [1079, 18] width 20 height 20
click at [1038, 16] on input "search" at bounding box center [852, 18] width 433 height 34
type input "lkq"
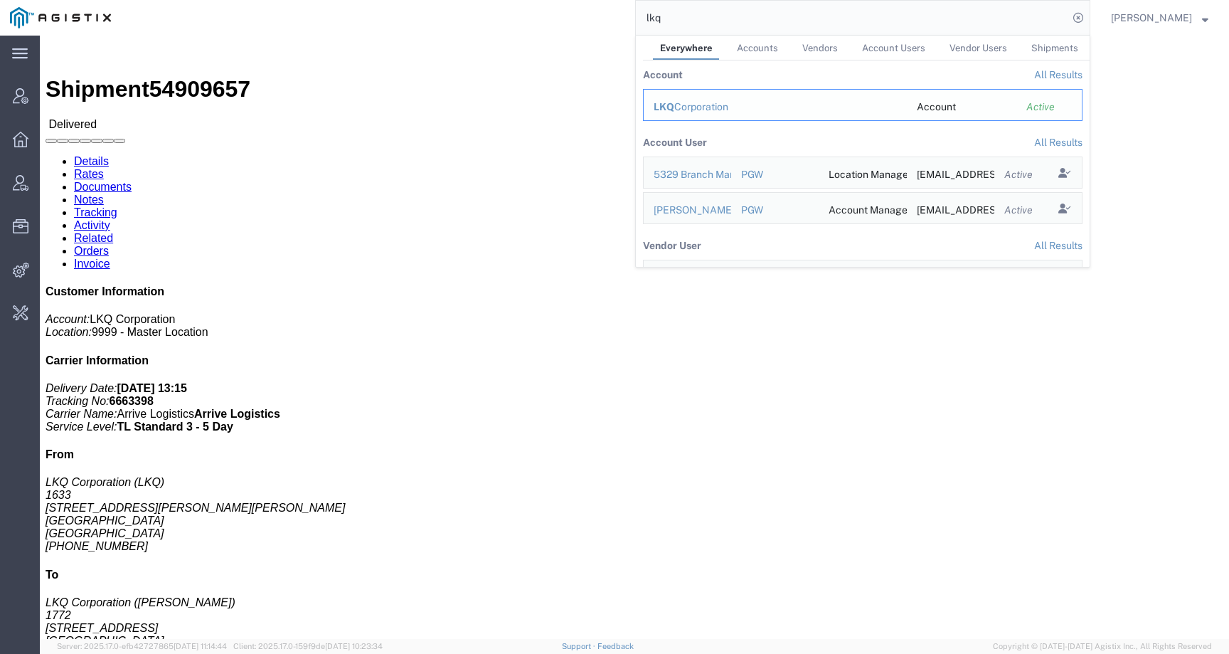
click at [674, 107] on span "LKQ" at bounding box center [664, 106] width 21 height 11
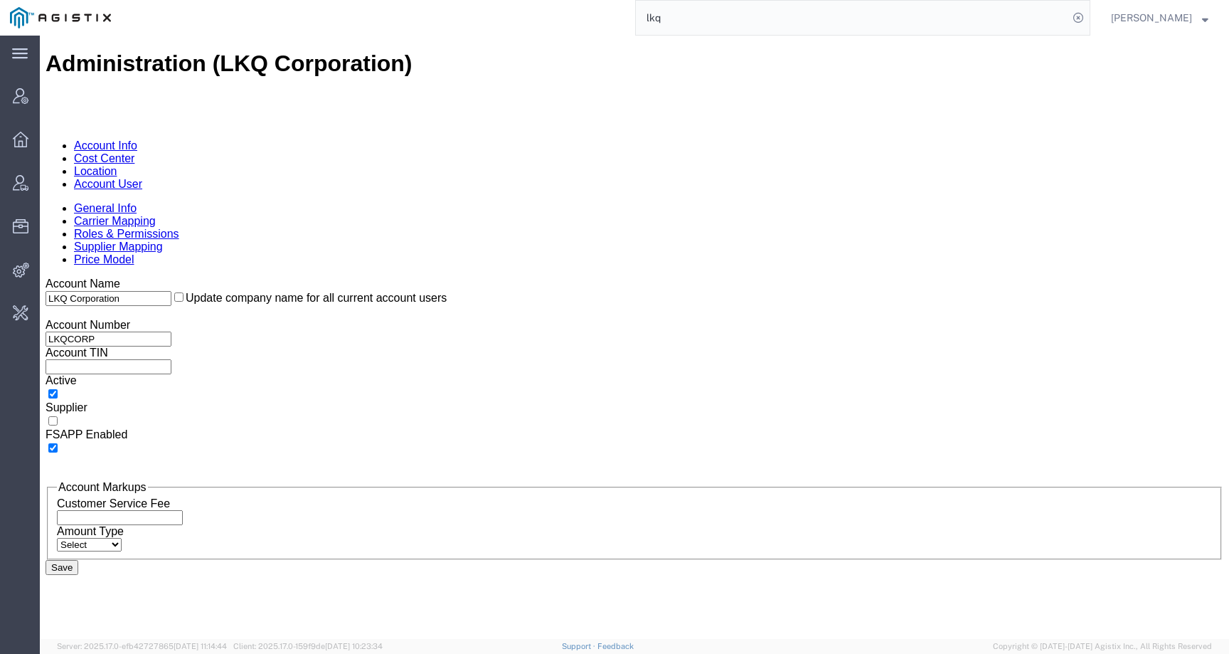
click at [142, 178] on link "Account User" at bounding box center [108, 184] width 68 height 12
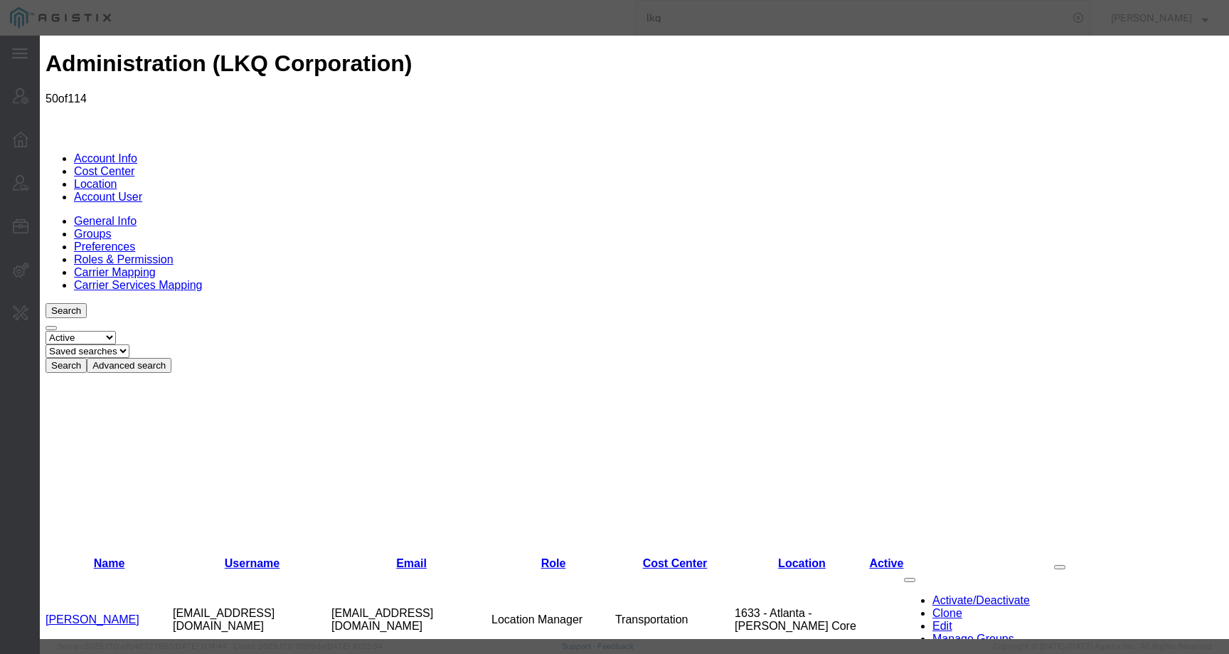
select select "COSTCENTER"
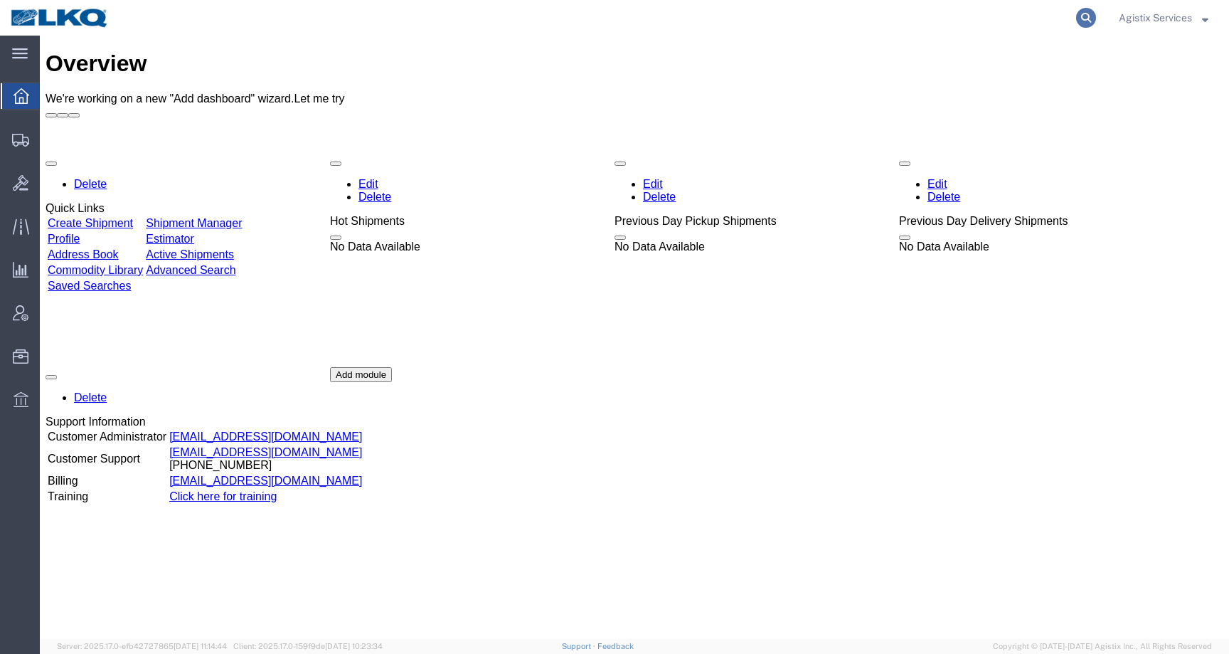
click at [1081, 19] on icon at bounding box center [1086, 18] width 20 height 20
click at [1037, 19] on input "search" at bounding box center [860, 18] width 433 height 34
paste input "56563229"
type input "56563229"
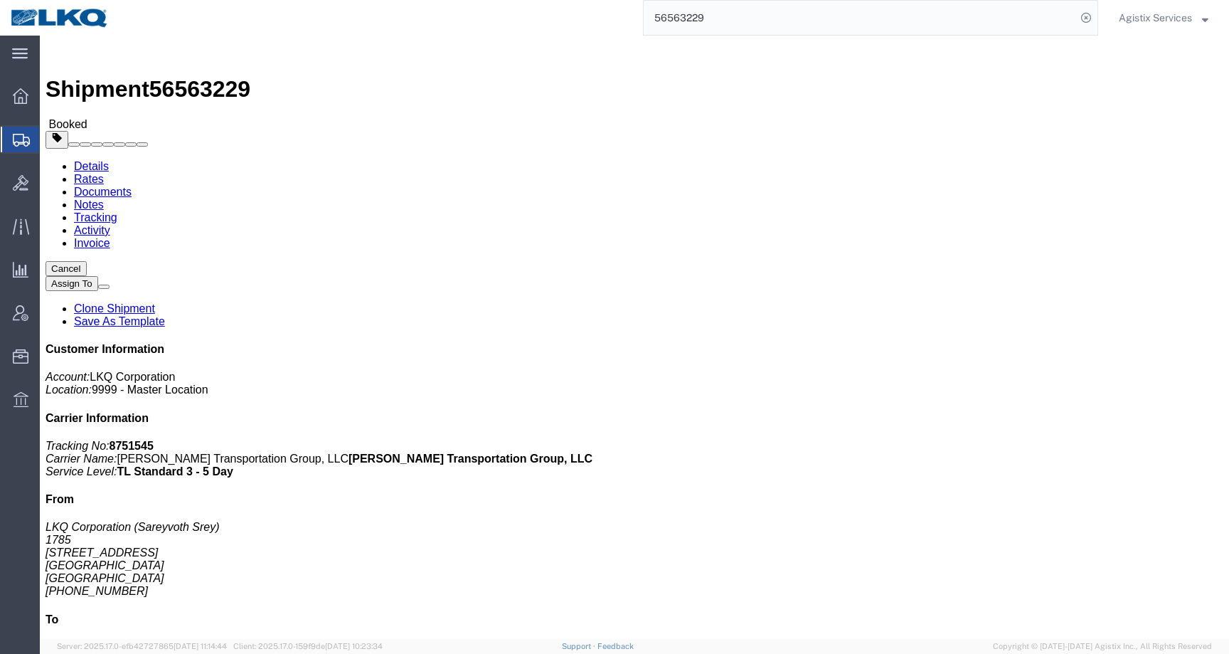
click button "Cancel"
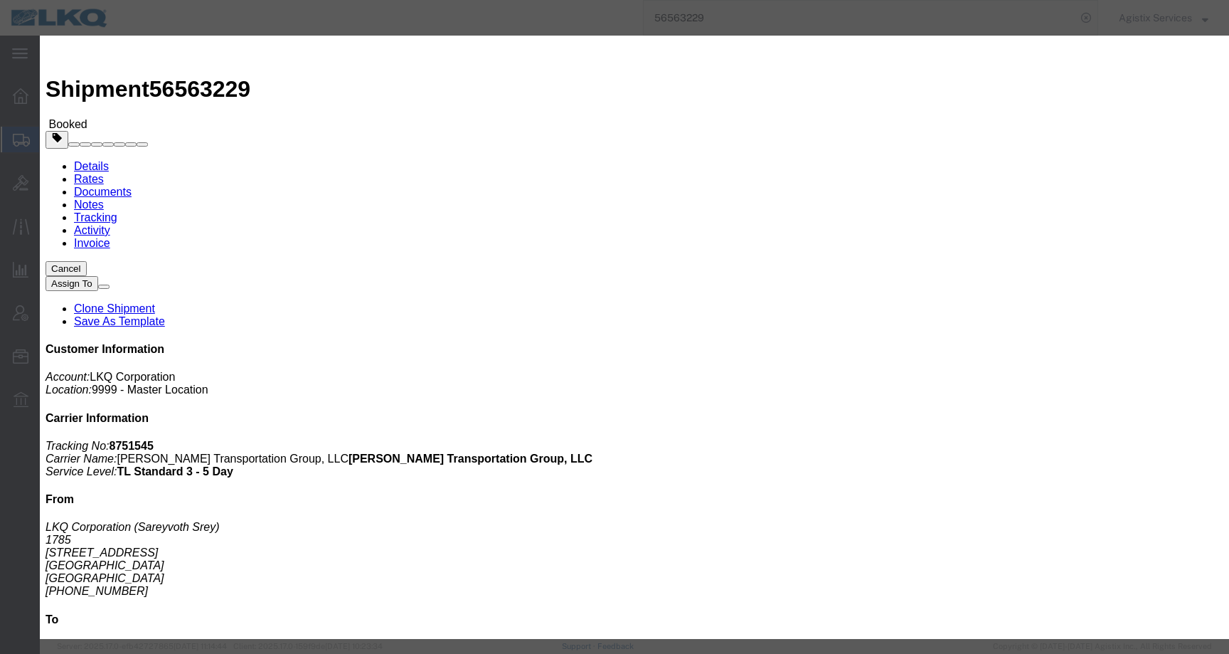
click button "Yes"
